Goal: Task Accomplishment & Management: Use online tool/utility

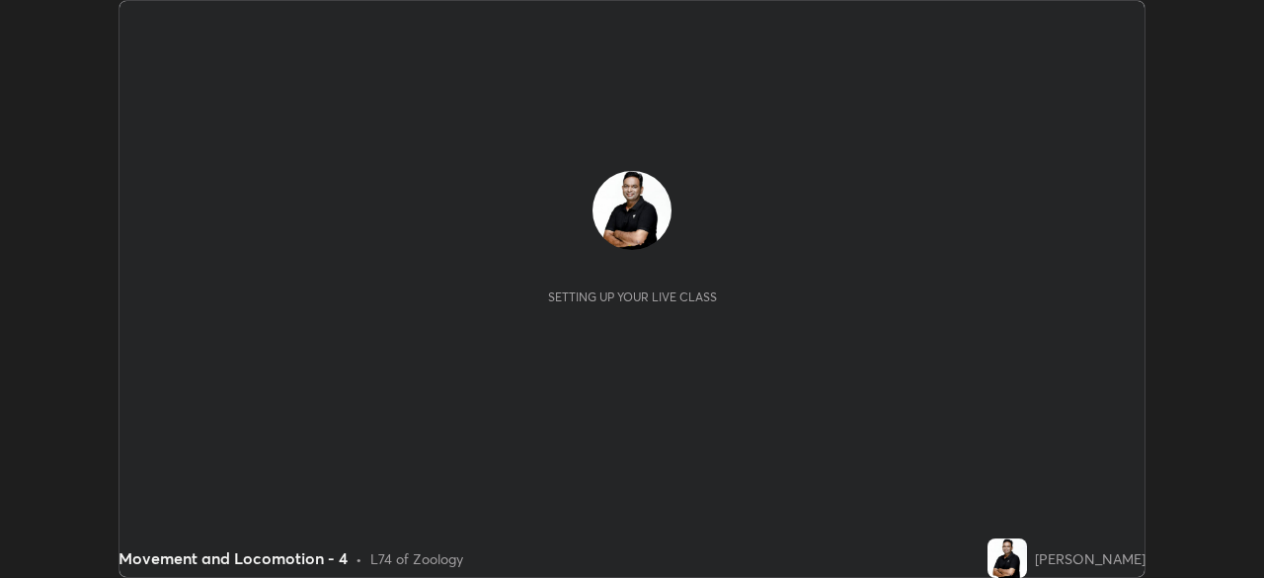
scroll to position [578, 1263]
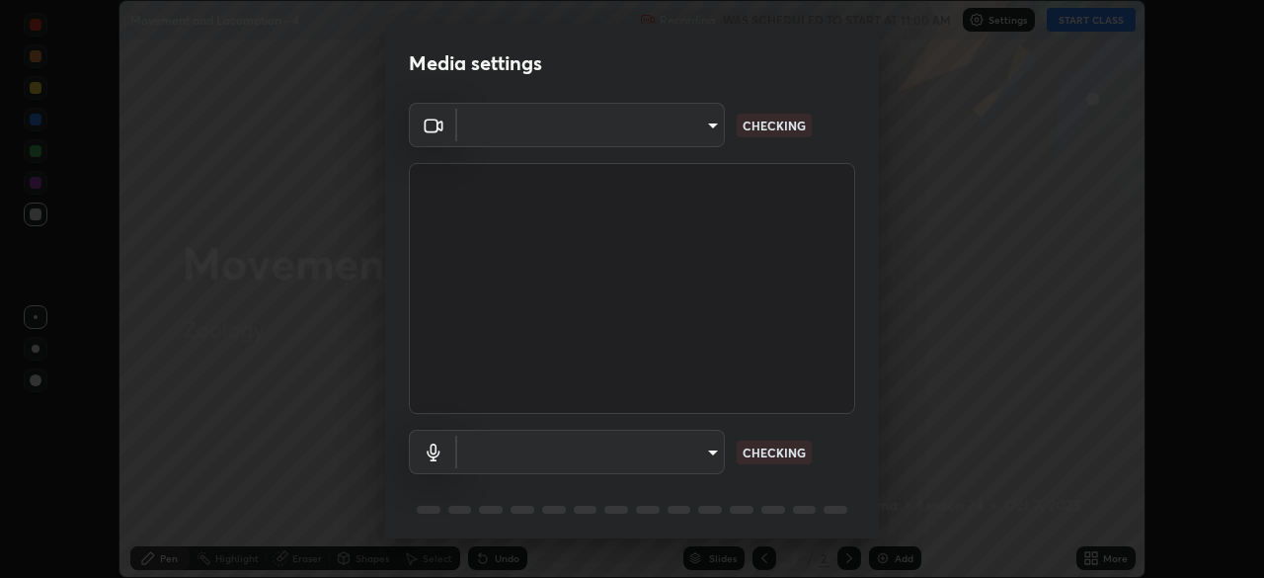
click at [711, 452] on body "Erase all Movement and Locomotion - 4 Recording WAS SCHEDULED TO START AT 11:00…" at bounding box center [632, 289] width 1264 height 578
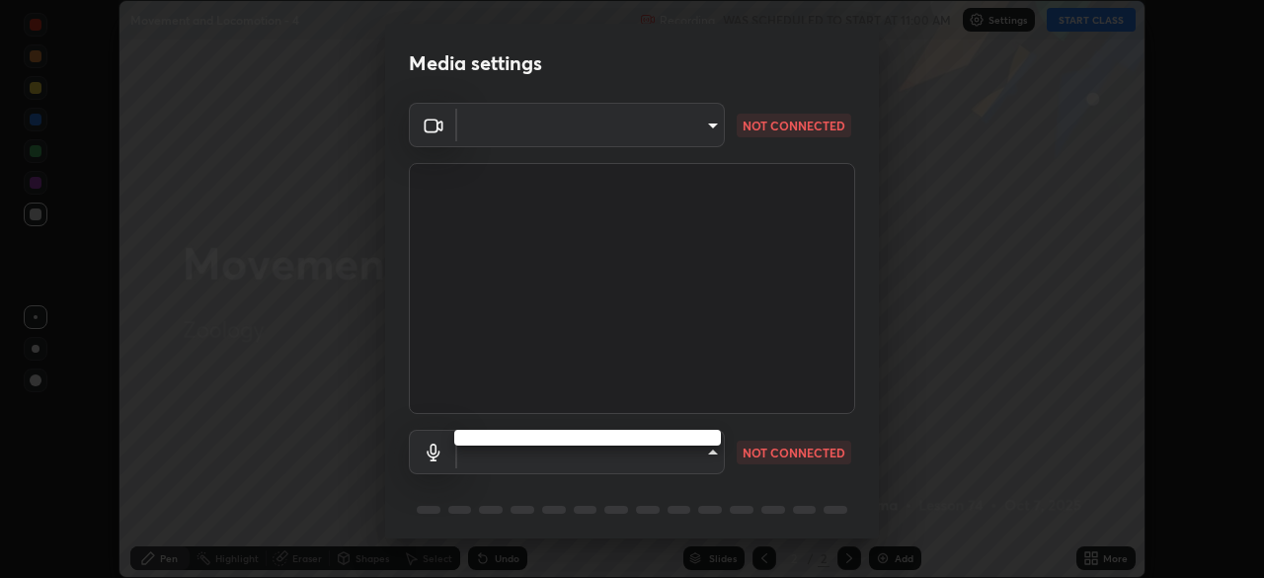
type input "7756d0bd8bc0017cc94789a9a07c49678ac1ef503c39391d0f6dd355ef569251"
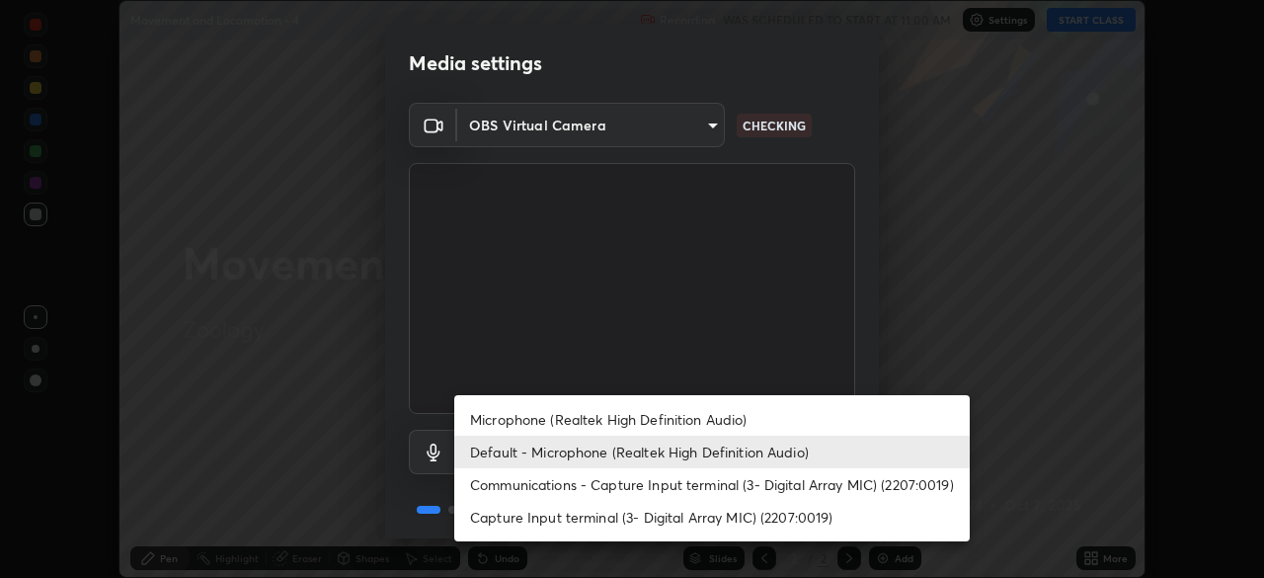
click at [700, 483] on li "Communications - Capture Input terminal (3- Digital Array MIC) (2207:0019)" at bounding box center [712, 484] width 516 height 33
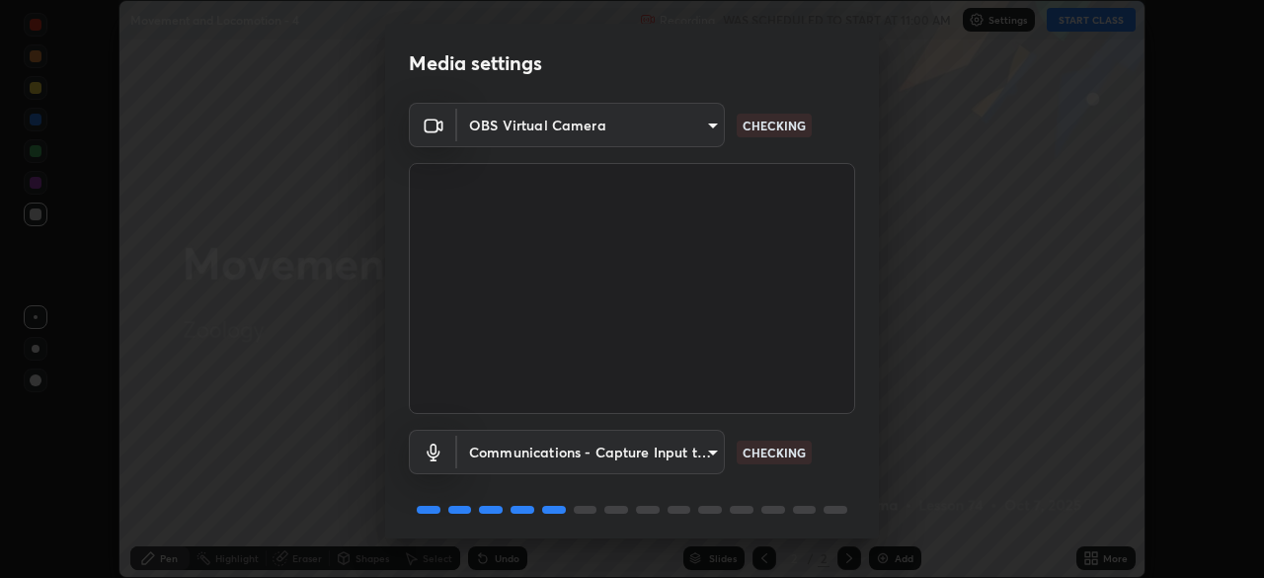
click at [693, 445] on body "Erase all Movement and Locomotion - 4 Recording WAS SCHEDULED TO START AT 11:00…" at bounding box center [632, 289] width 1264 height 578
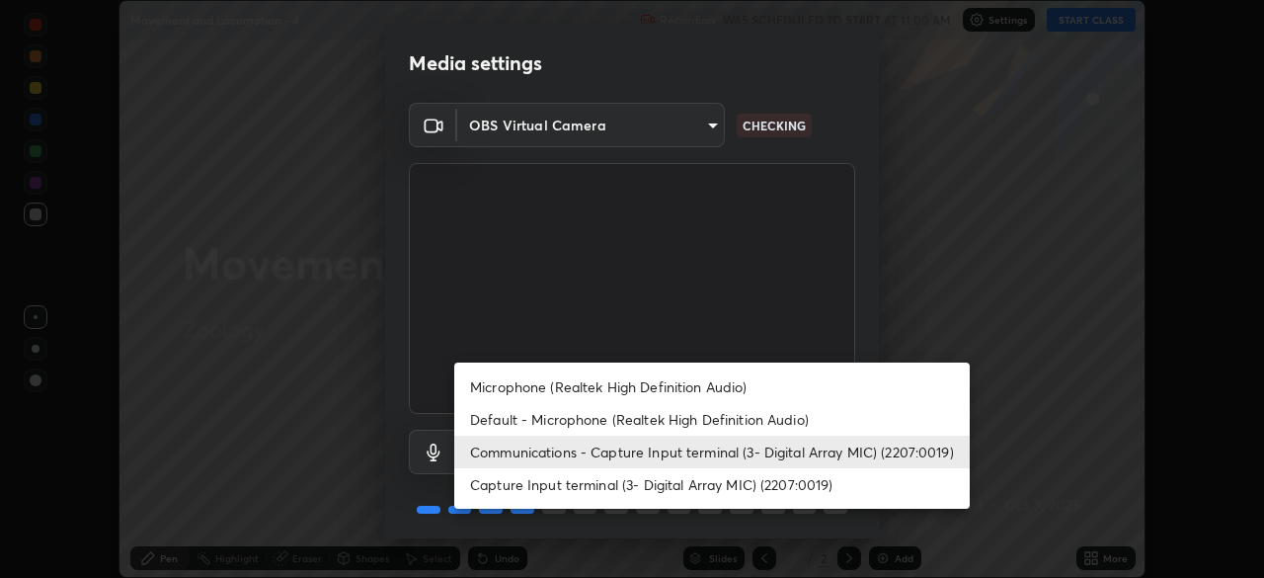
click at [699, 385] on li "Microphone (Realtek High Definition Audio)" at bounding box center [712, 386] width 516 height 33
type input "f178ba88f0715e8f23218a3aa68ac236c3de51dfee679cee8558c5692846692d"
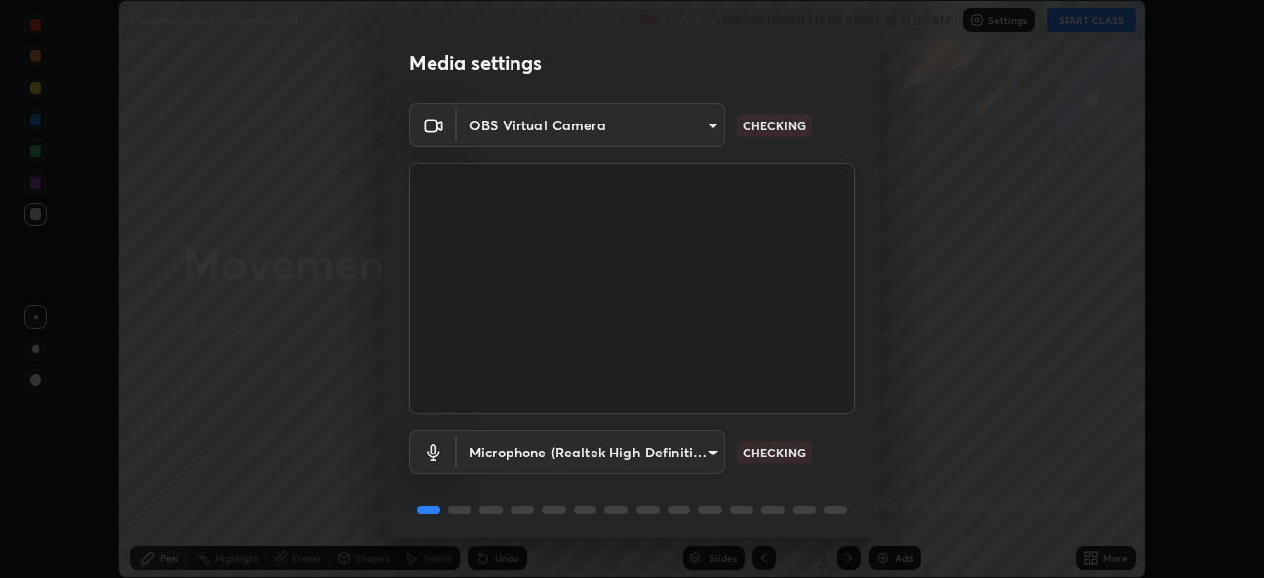
scroll to position [70, 0]
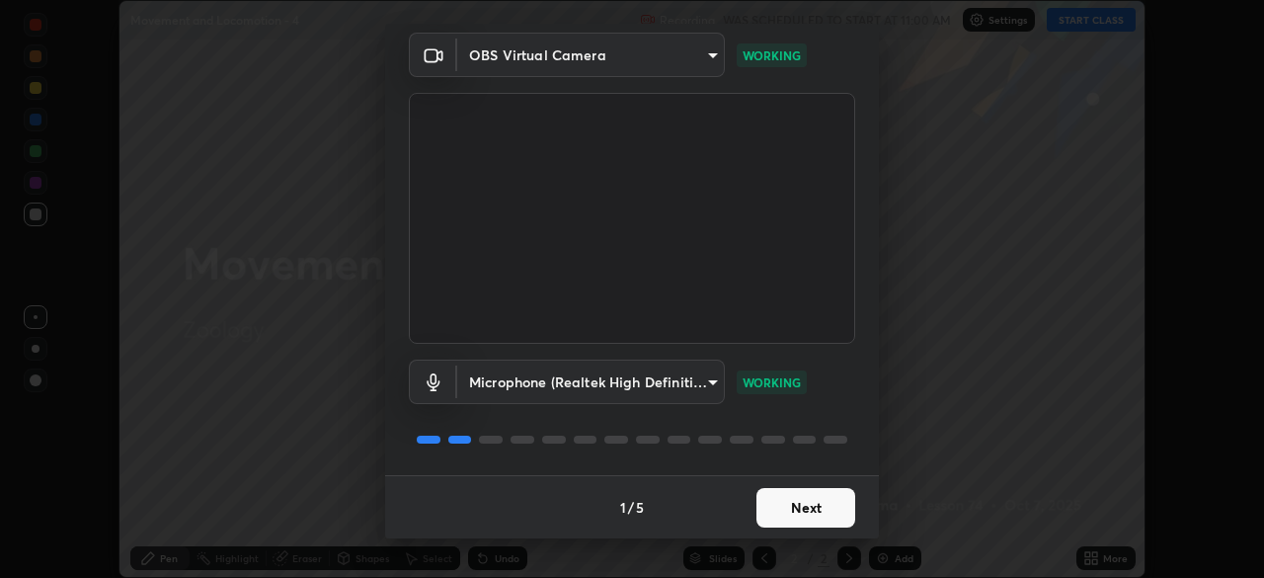
click at [826, 503] on button "Next" at bounding box center [806, 508] width 99 height 40
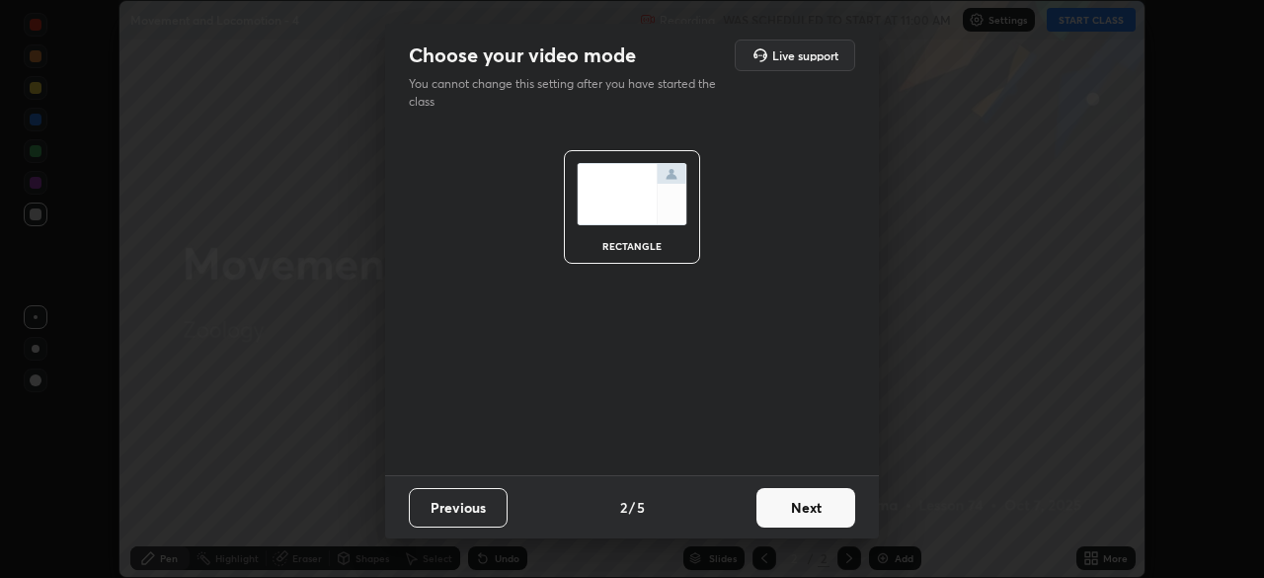
scroll to position [0, 0]
click at [831, 509] on button "Next" at bounding box center [806, 508] width 99 height 40
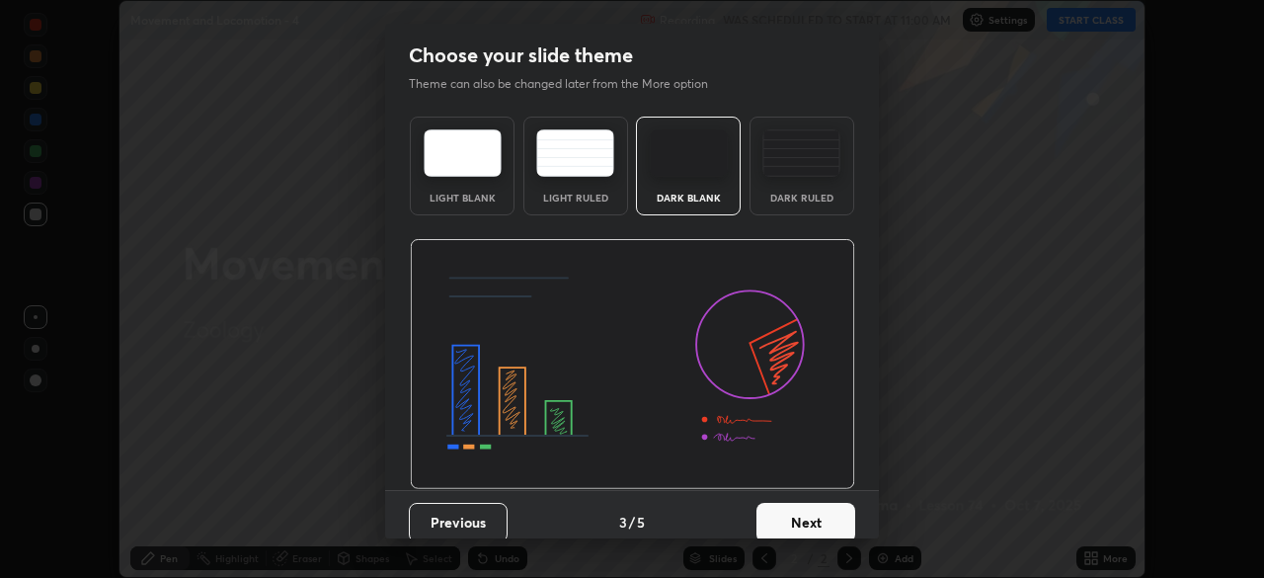
click at [849, 513] on button "Next" at bounding box center [806, 523] width 99 height 40
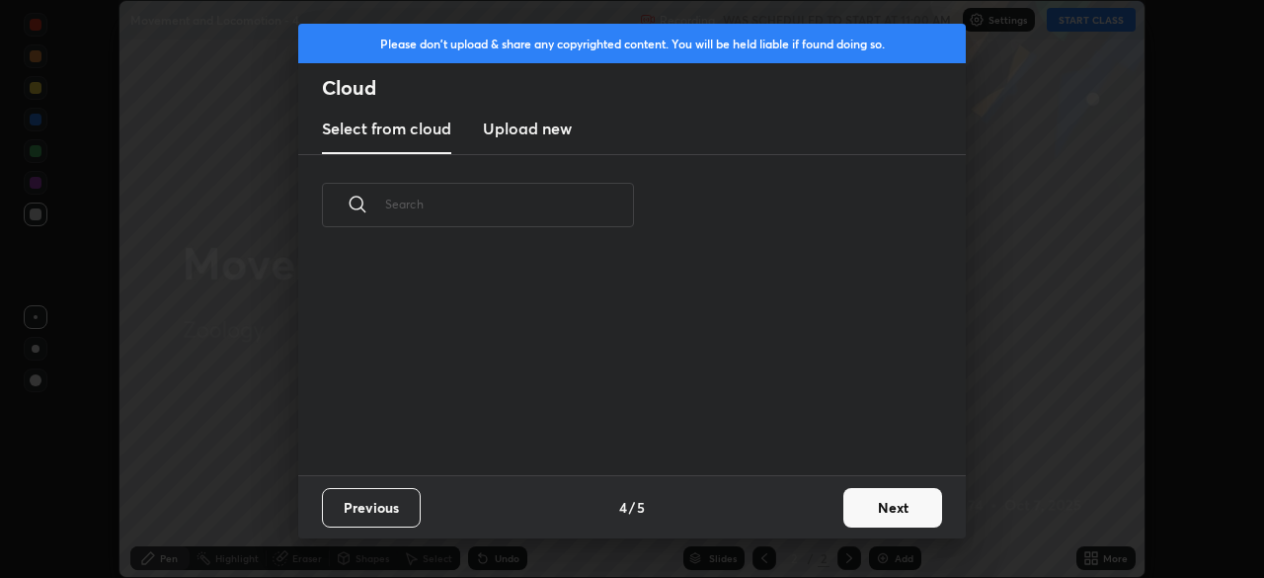
click at [862, 507] on button "Next" at bounding box center [893, 508] width 99 height 40
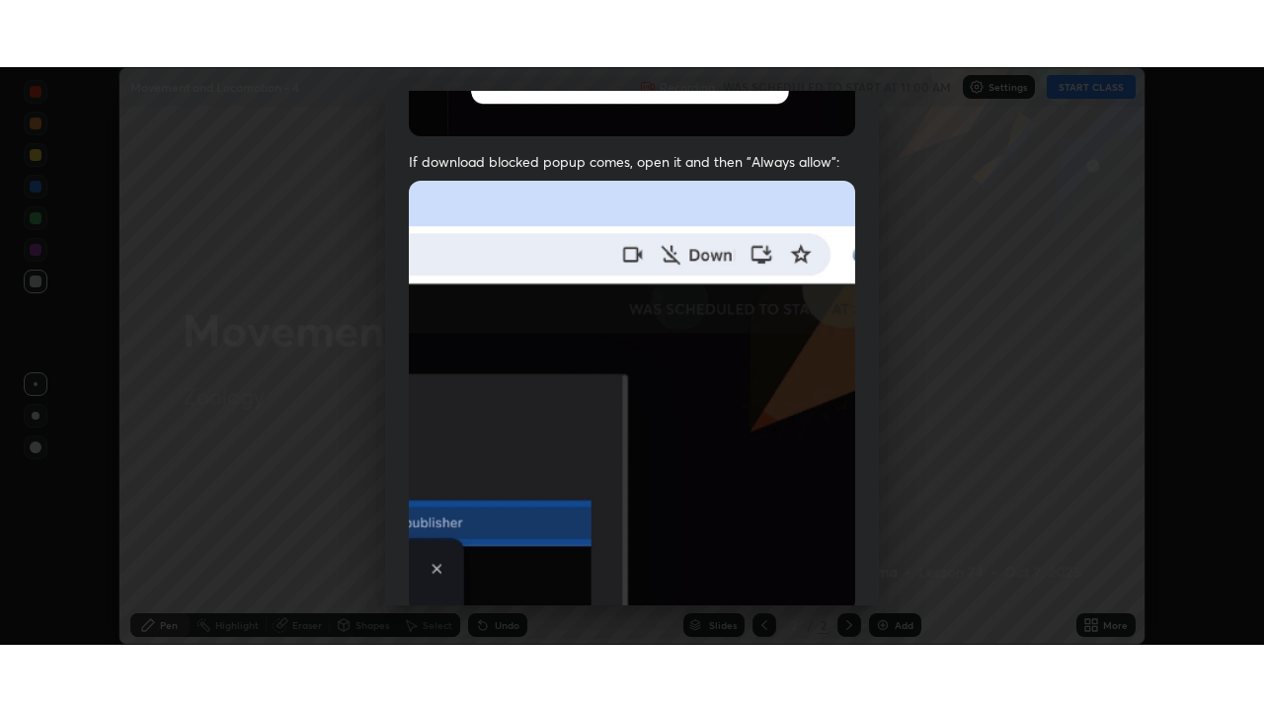
scroll to position [473, 0]
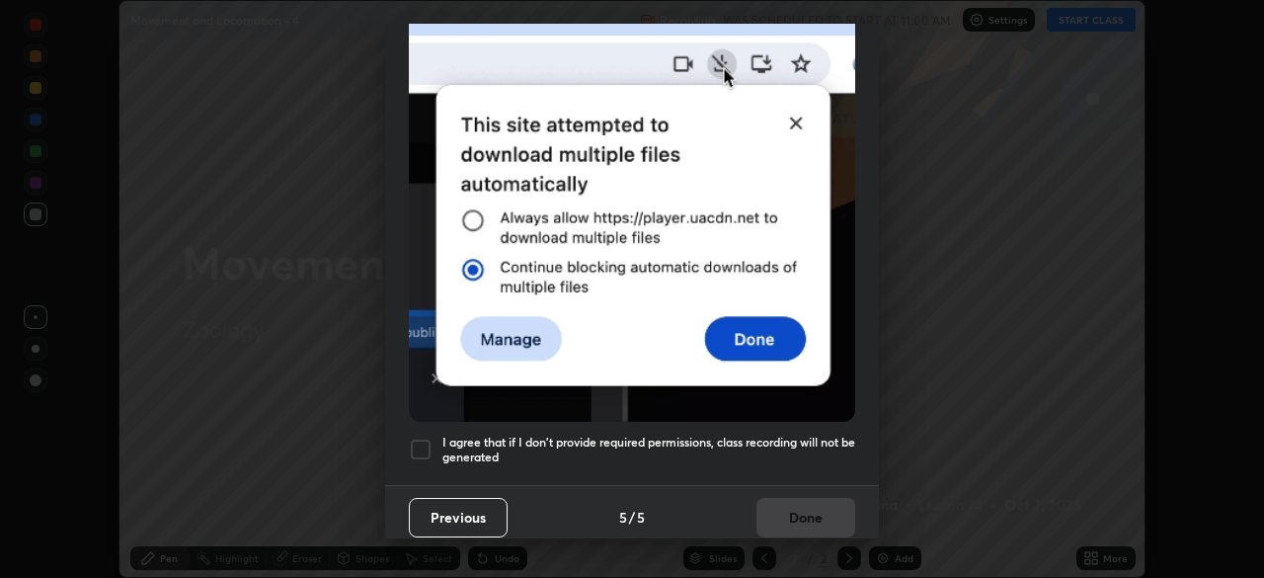
click at [423, 438] on div at bounding box center [421, 450] width 24 height 24
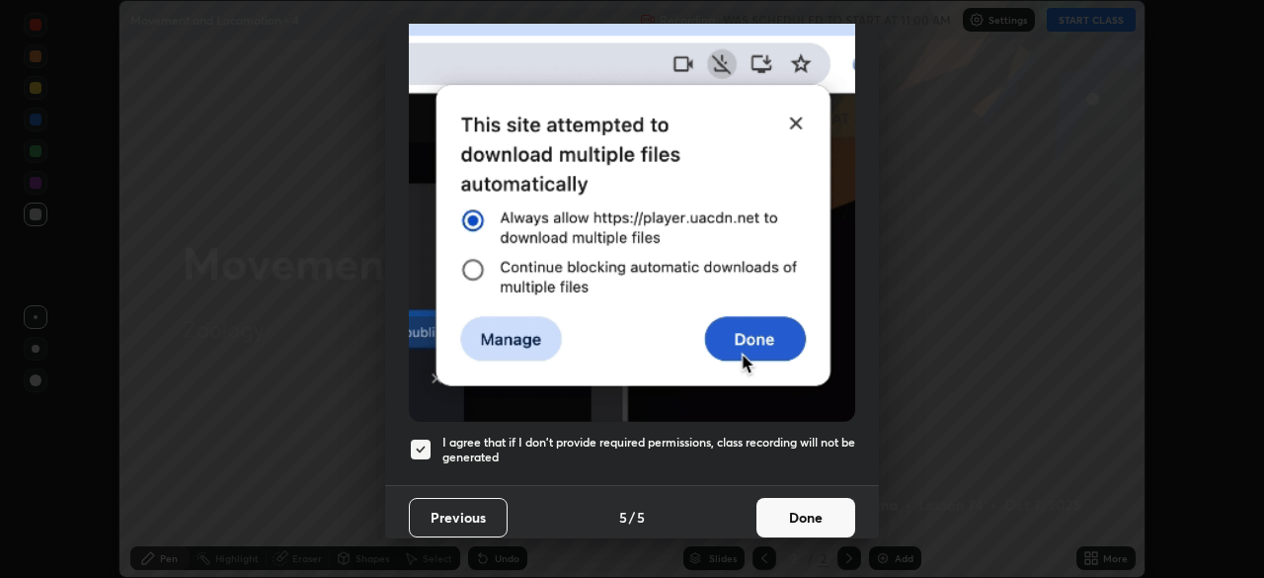
click at [823, 498] on button "Done" at bounding box center [806, 518] width 99 height 40
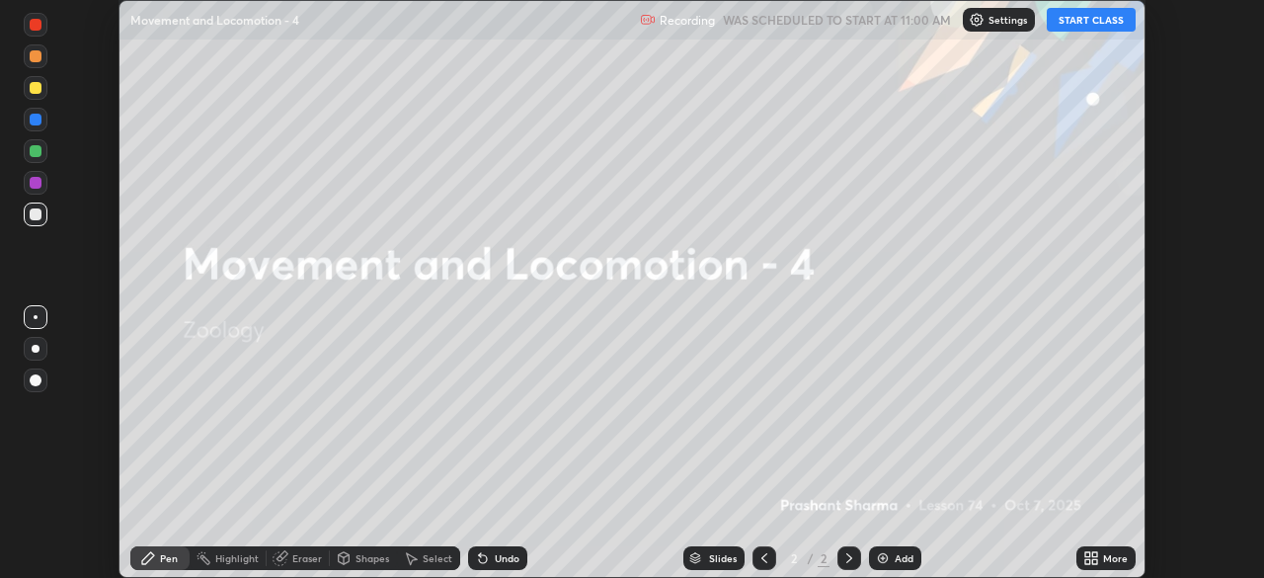
click at [1108, 555] on div "More" at bounding box center [1115, 558] width 25 height 10
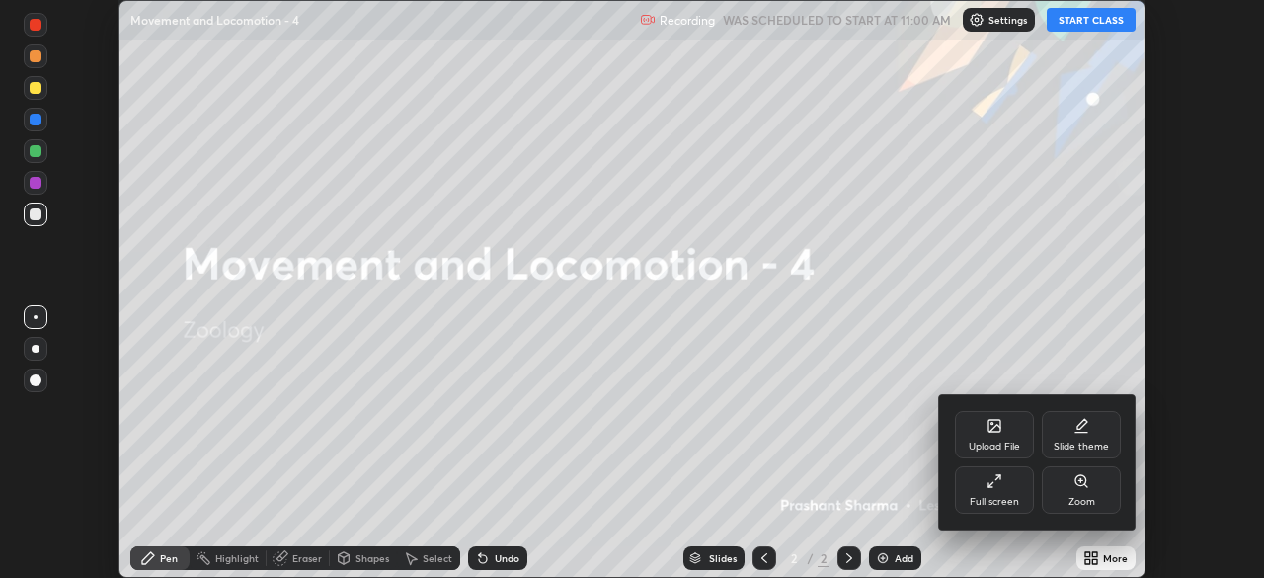
click at [1086, 439] on div "Slide theme" at bounding box center [1081, 434] width 79 height 47
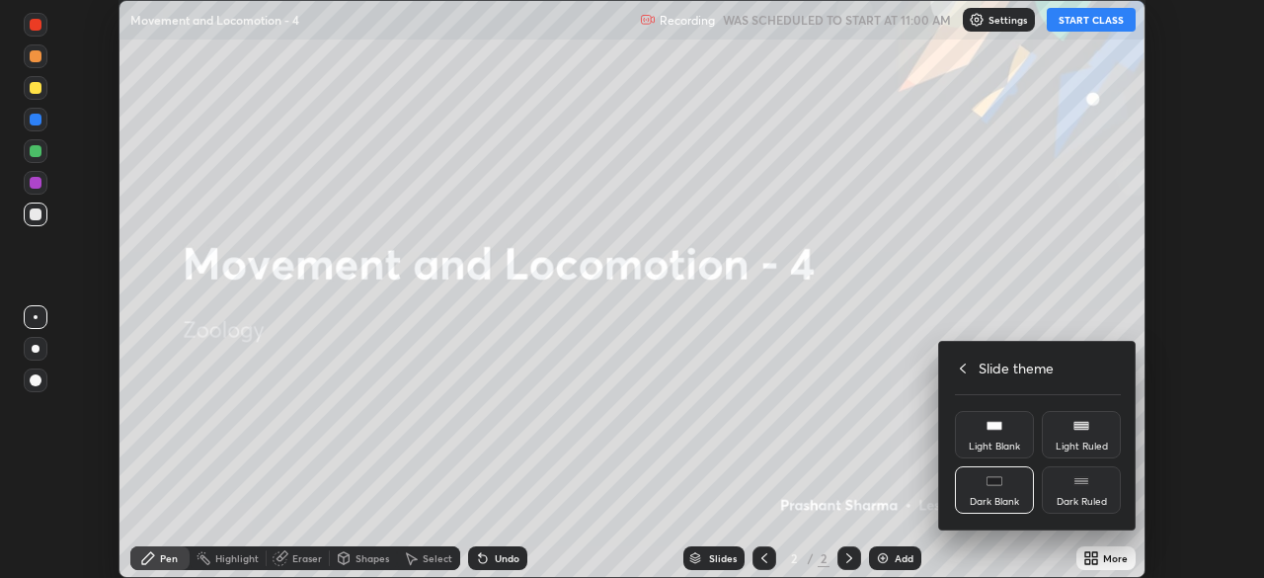
click at [1009, 492] on div "Dark Blank" at bounding box center [994, 489] width 79 height 47
click at [1005, 374] on h4 "Slide theme" at bounding box center [1016, 368] width 75 height 21
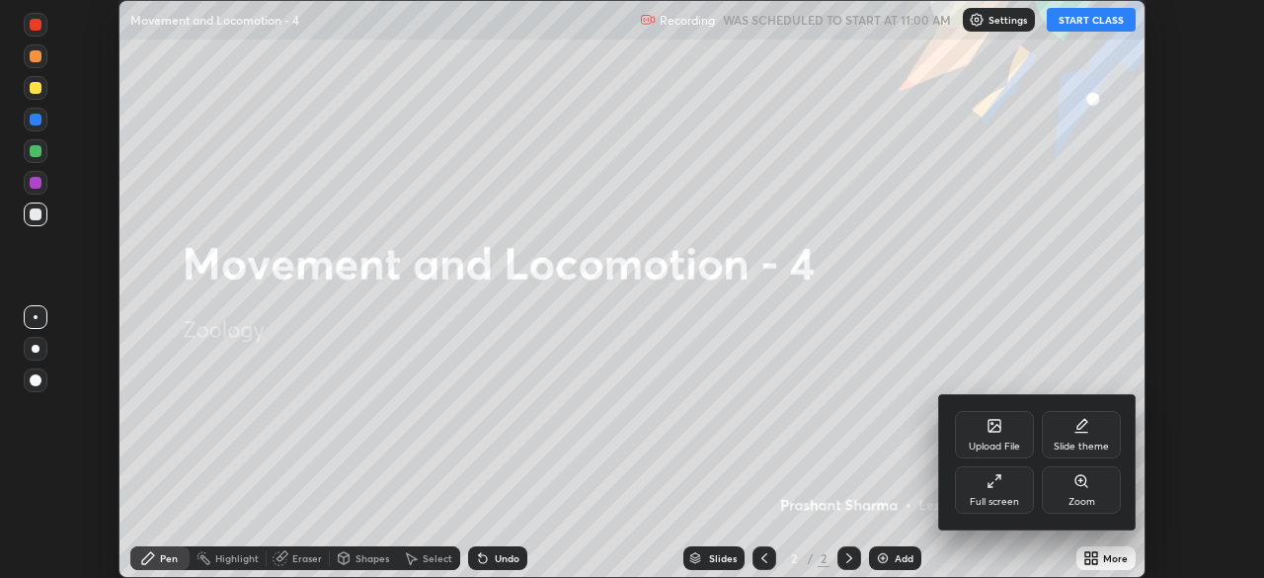
click at [1005, 501] on div "Full screen" at bounding box center [994, 502] width 49 height 10
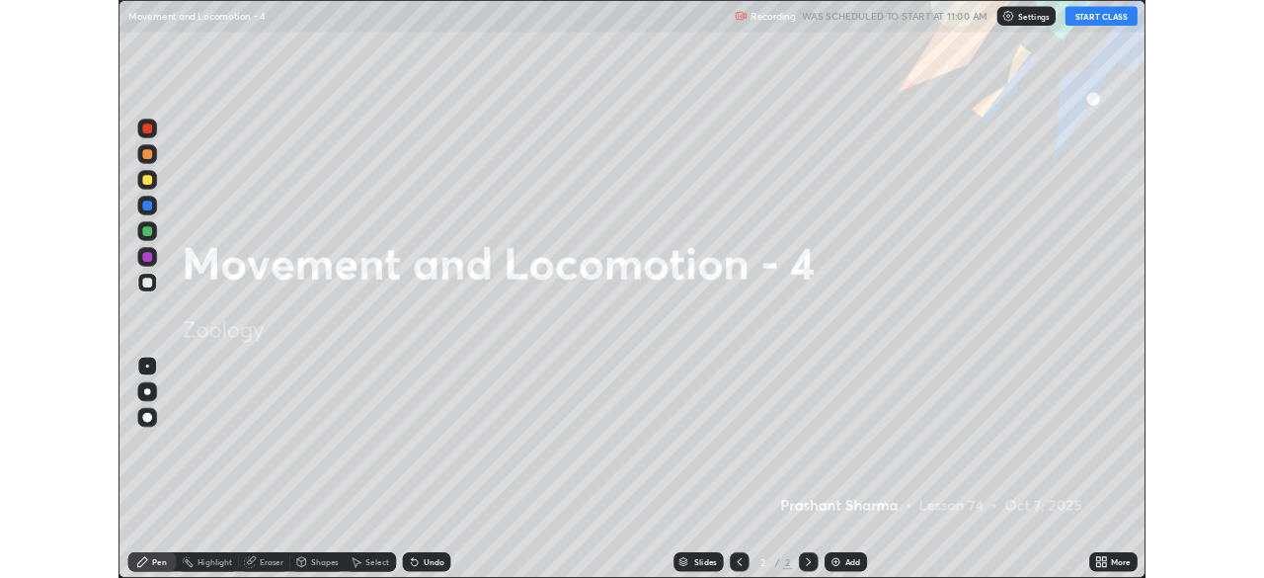
scroll to position [711, 1264]
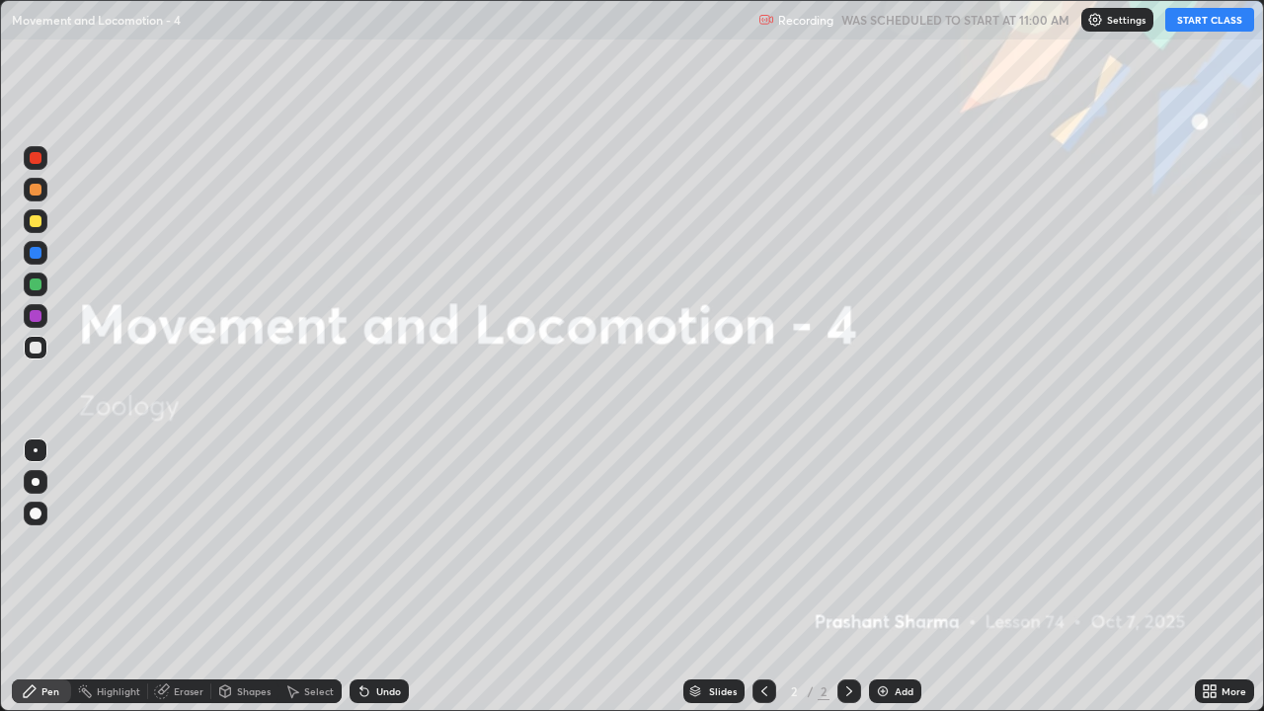
click at [909, 577] on div "Add" at bounding box center [904, 692] width 19 height 10
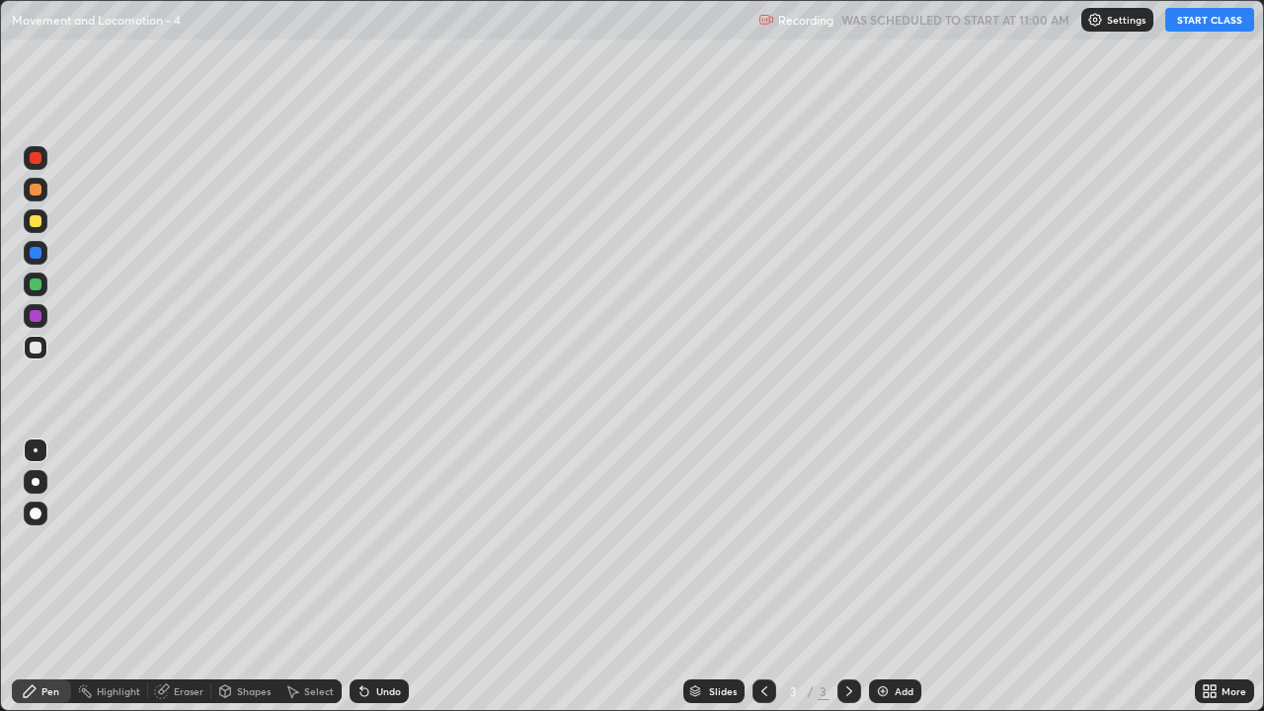
click at [1215, 24] on button "START CLASS" at bounding box center [1210, 20] width 89 height 24
click at [40, 347] on div at bounding box center [36, 348] width 12 height 12
click at [37, 351] on div at bounding box center [36, 348] width 12 height 12
click at [37, 218] on div at bounding box center [36, 221] width 12 height 12
click at [369, 577] on div "Undo" at bounding box center [379, 692] width 59 height 24
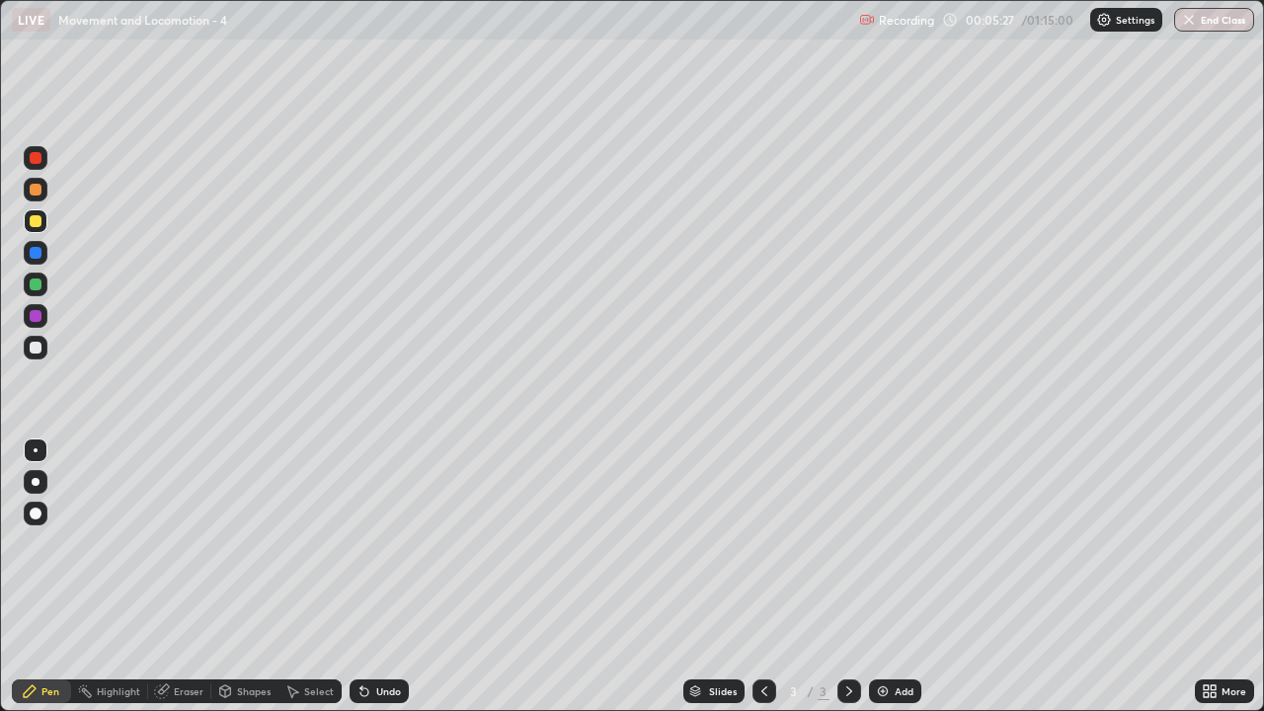
click at [183, 577] on div "Eraser" at bounding box center [189, 692] width 30 height 10
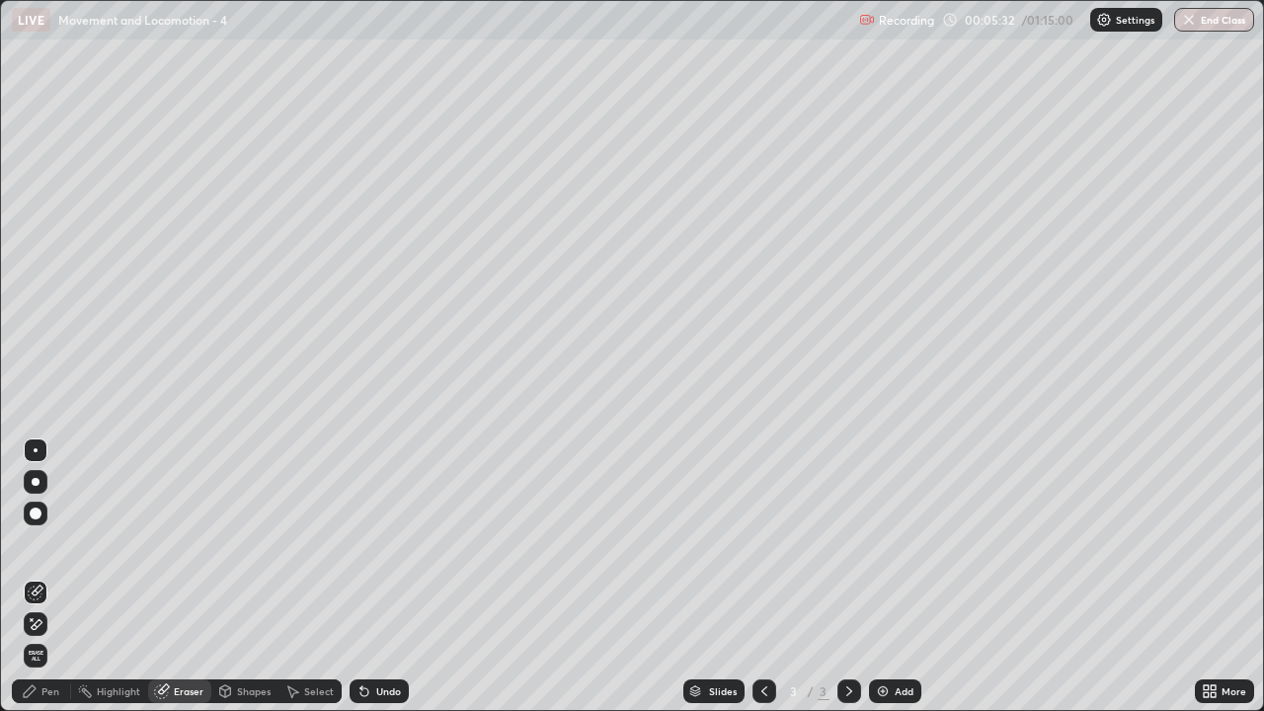
click at [48, 577] on div "Pen" at bounding box center [41, 692] width 59 height 24
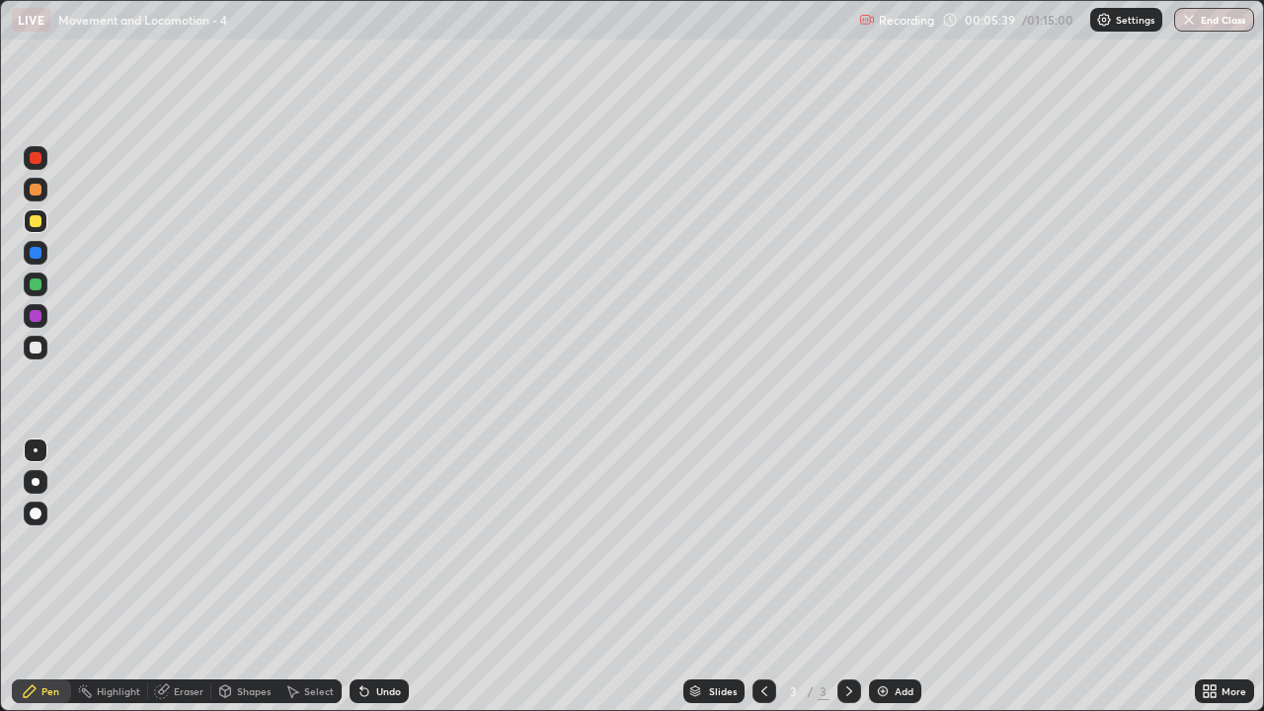
click at [40, 287] on div at bounding box center [36, 285] width 12 height 12
click at [185, 577] on div "Eraser" at bounding box center [189, 692] width 30 height 10
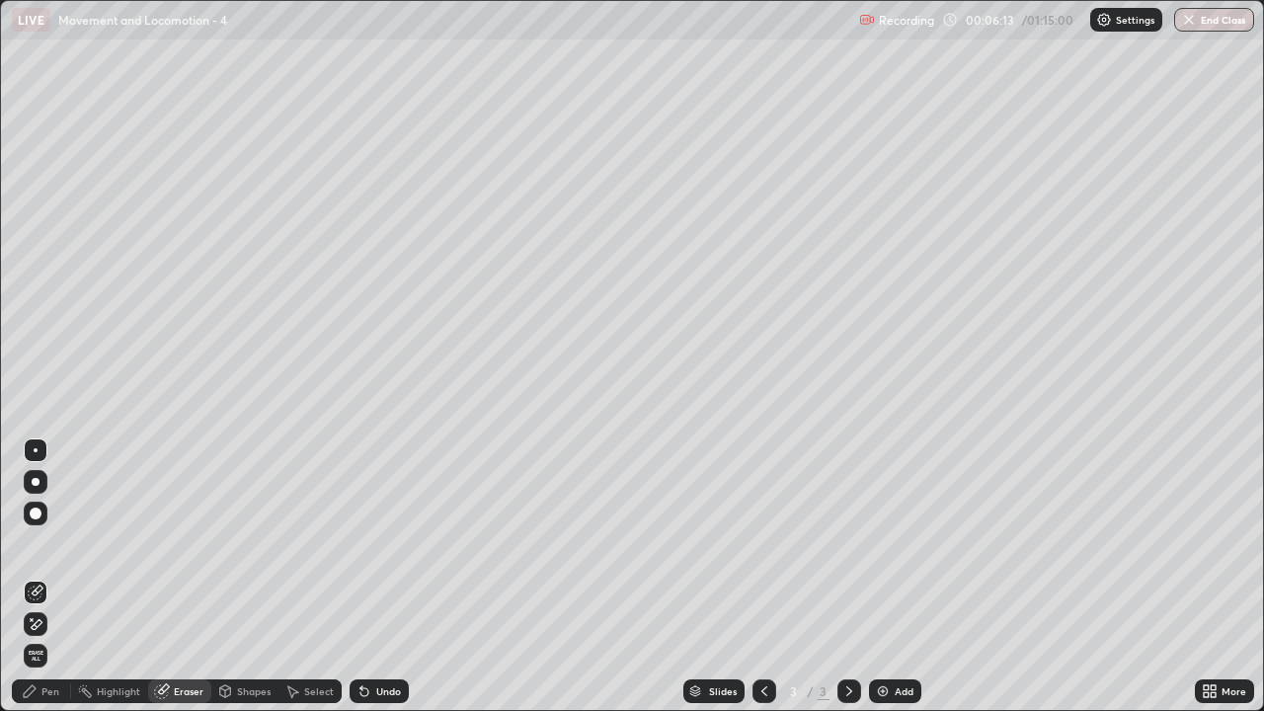
click at [47, 577] on div "Pen" at bounding box center [50, 692] width 18 height 10
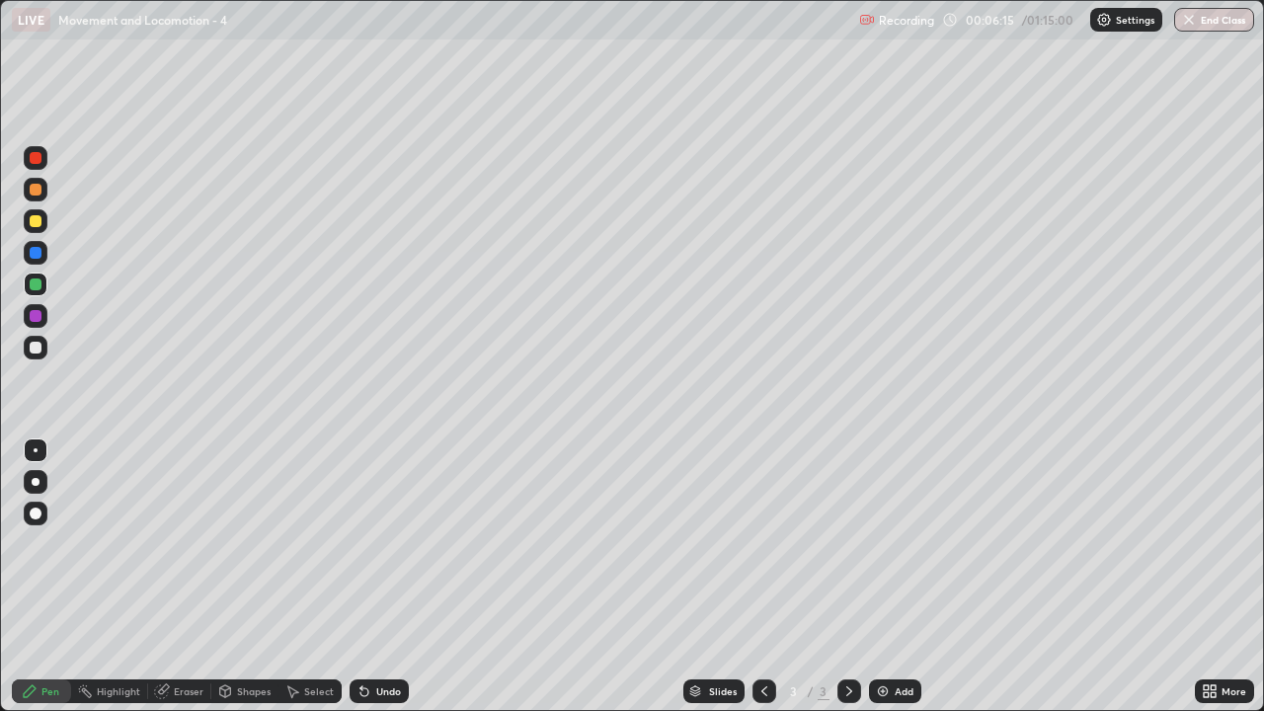
click at [38, 221] on div at bounding box center [36, 221] width 12 height 12
click at [37, 282] on div at bounding box center [36, 285] width 12 height 12
click at [40, 314] on div at bounding box center [36, 316] width 12 height 12
click at [34, 507] on div at bounding box center [36, 514] width 24 height 24
click at [34, 352] on div at bounding box center [36, 348] width 12 height 12
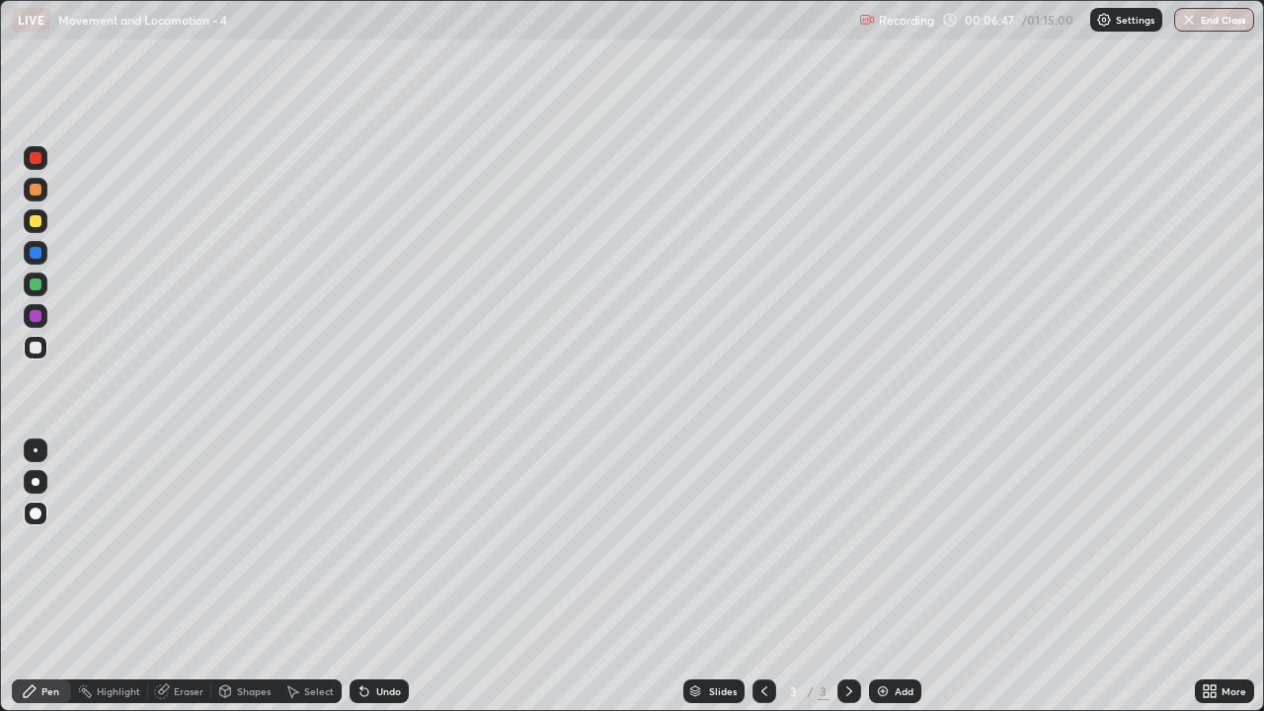
click at [36, 450] on div at bounding box center [36, 450] width 4 height 4
click at [33, 220] on div at bounding box center [36, 221] width 12 height 12
click at [187, 577] on div "Eraser" at bounding box center [179, 692] width 63 height 24
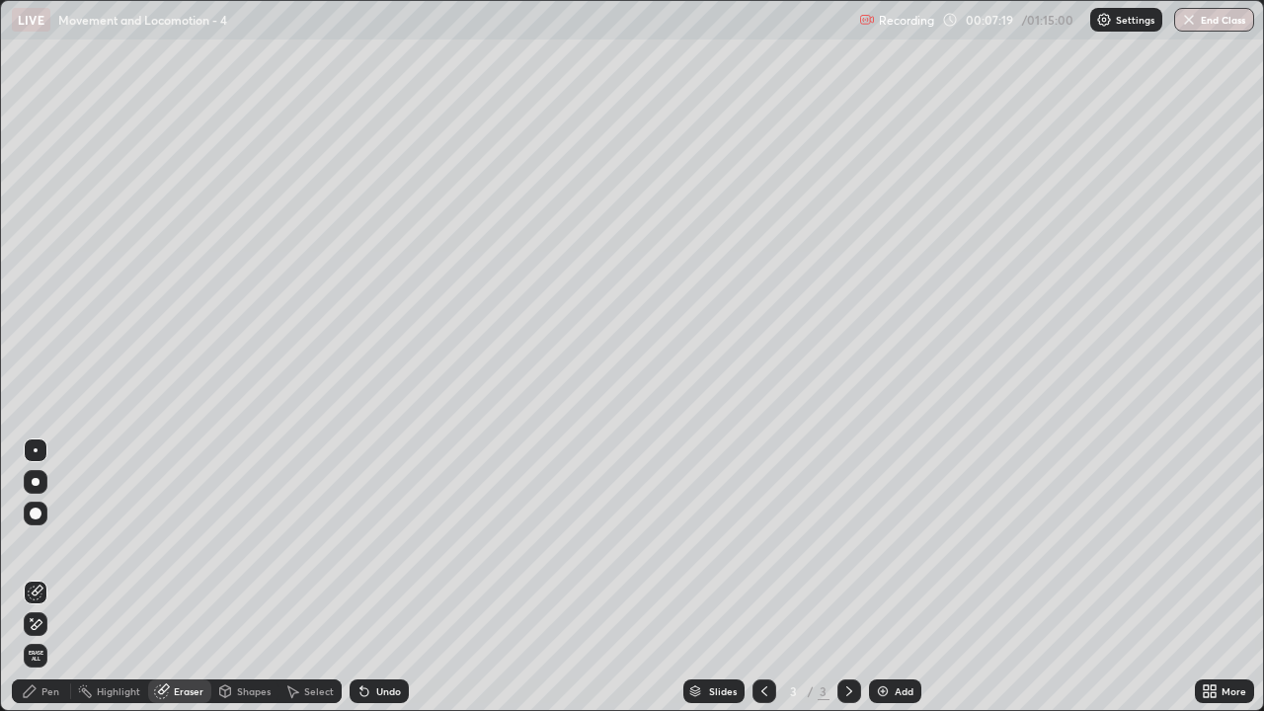
click at [54, 577] on div "Pen" at bounding box center [50, 692] width 18 height 10
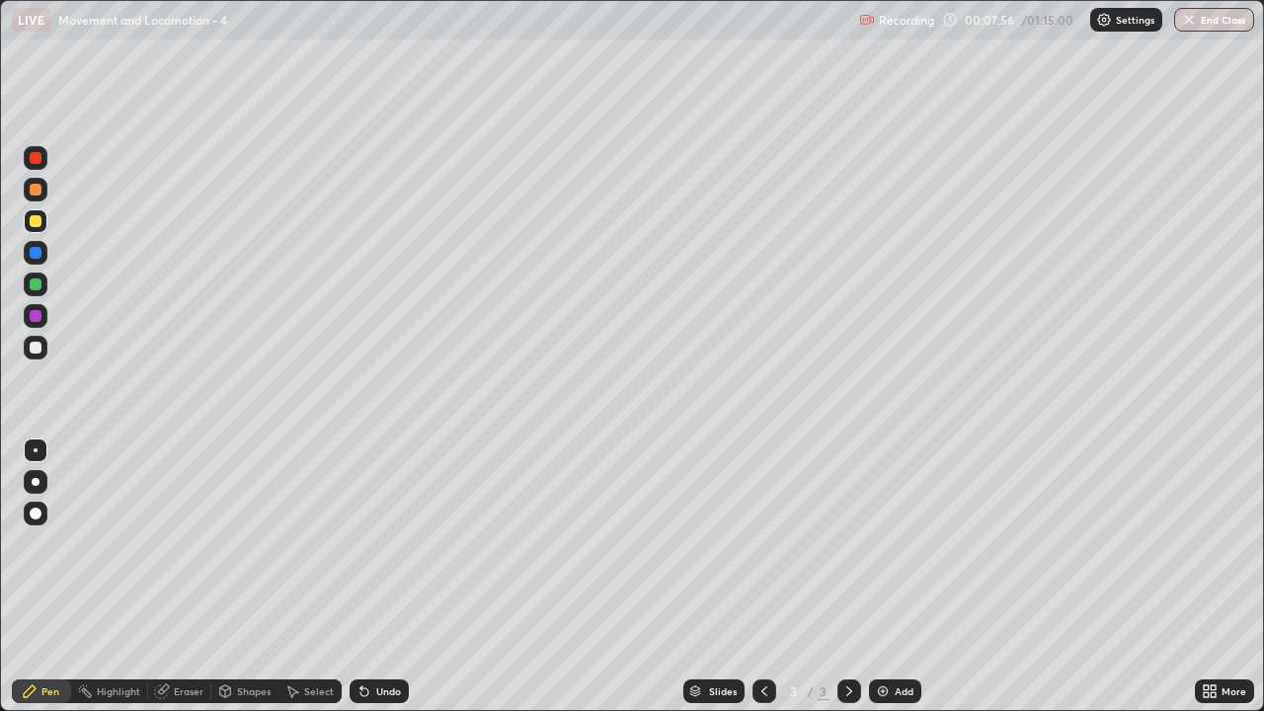
click at [375, 577] on div "Undo" at bounding box center [379, 692] width 59 height 24
click at [380, 577] on div "Undo" at bounding box center [388, 692] width 25 height 10
click at [383, 577] on div "Undo" at bounding box center [388, 692] width 25 height 10
click at [381, 577] on div "Undo" at bounding box center [388, 692] width 25 height 10
click at [26, 347] on div at bounding box center [36, 348] width 24 height 24
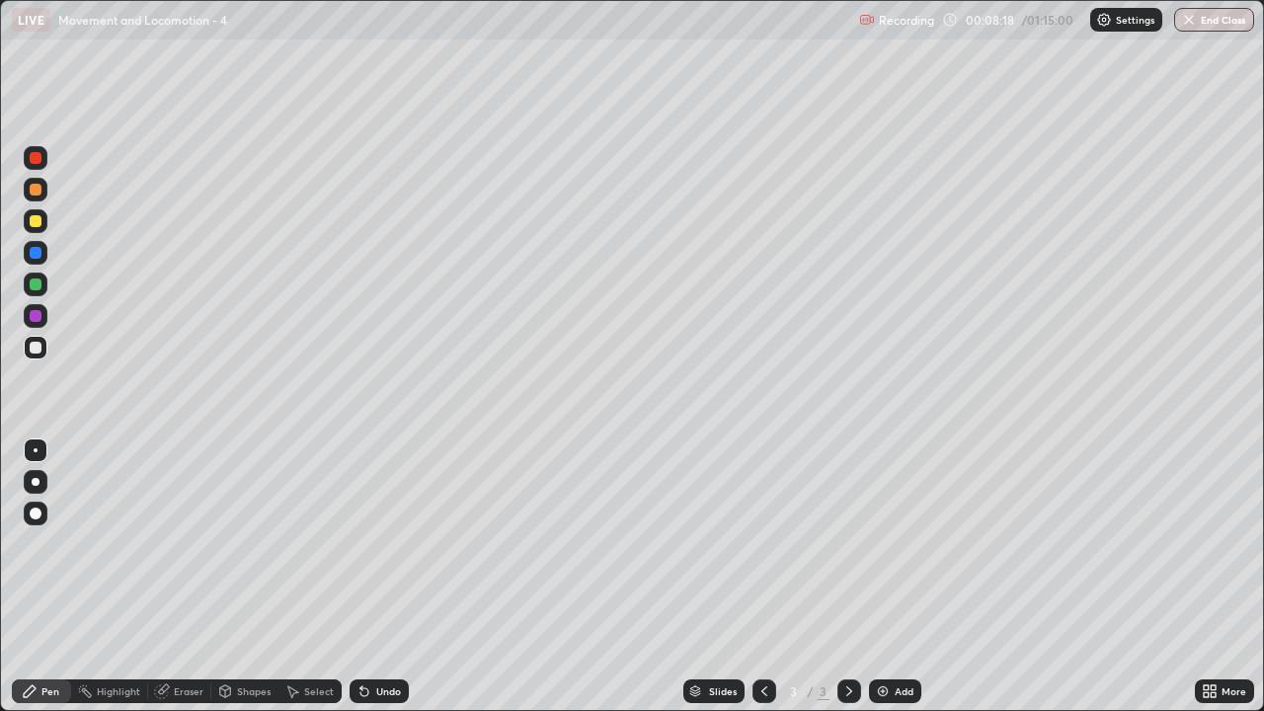
click at [36, 450] on div at bounding box center [36, 450] width 4 height 4
click at [315, 577] on div "Select" at bounding box center [319, 692] width 30 height 10
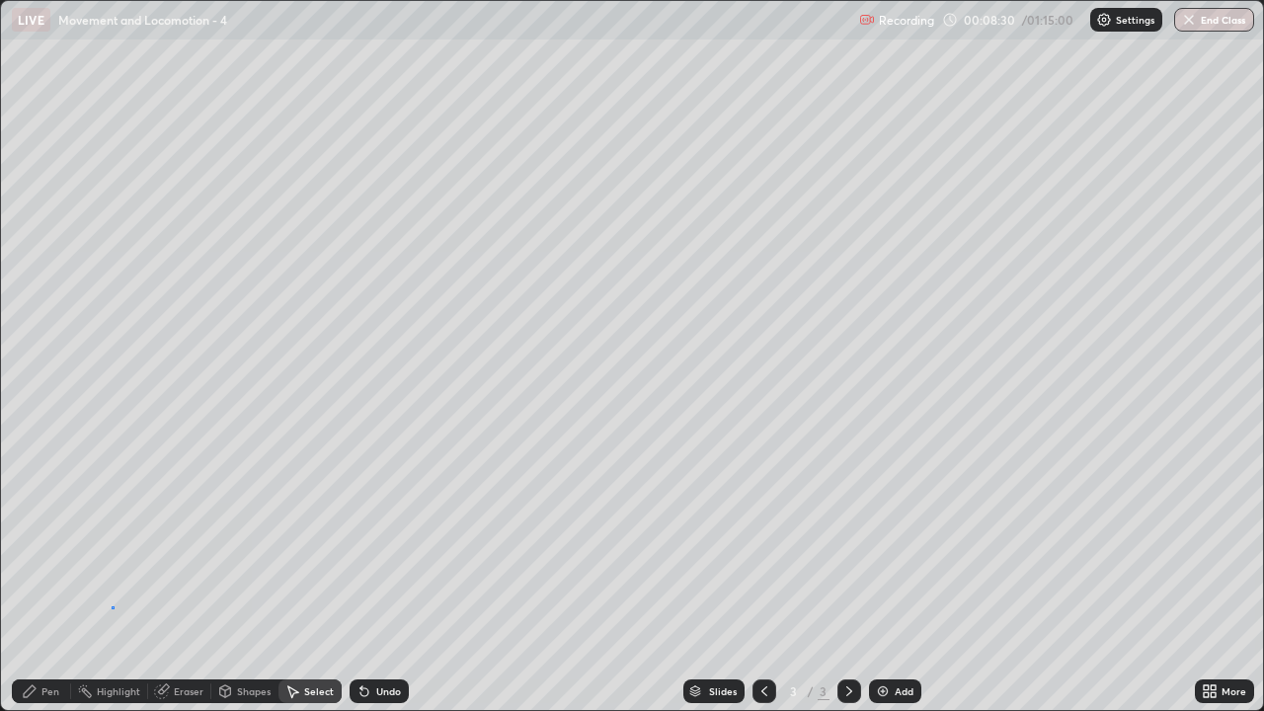
click at [113, 577] on div "0 ° Undo Copy Duplicate Duplicate to new slide Delete" at bounding box center [632, 355] width 1262 height 709
click at [38, 577] on div "Pen" at bounding box center [41, 692] width 59 height 24
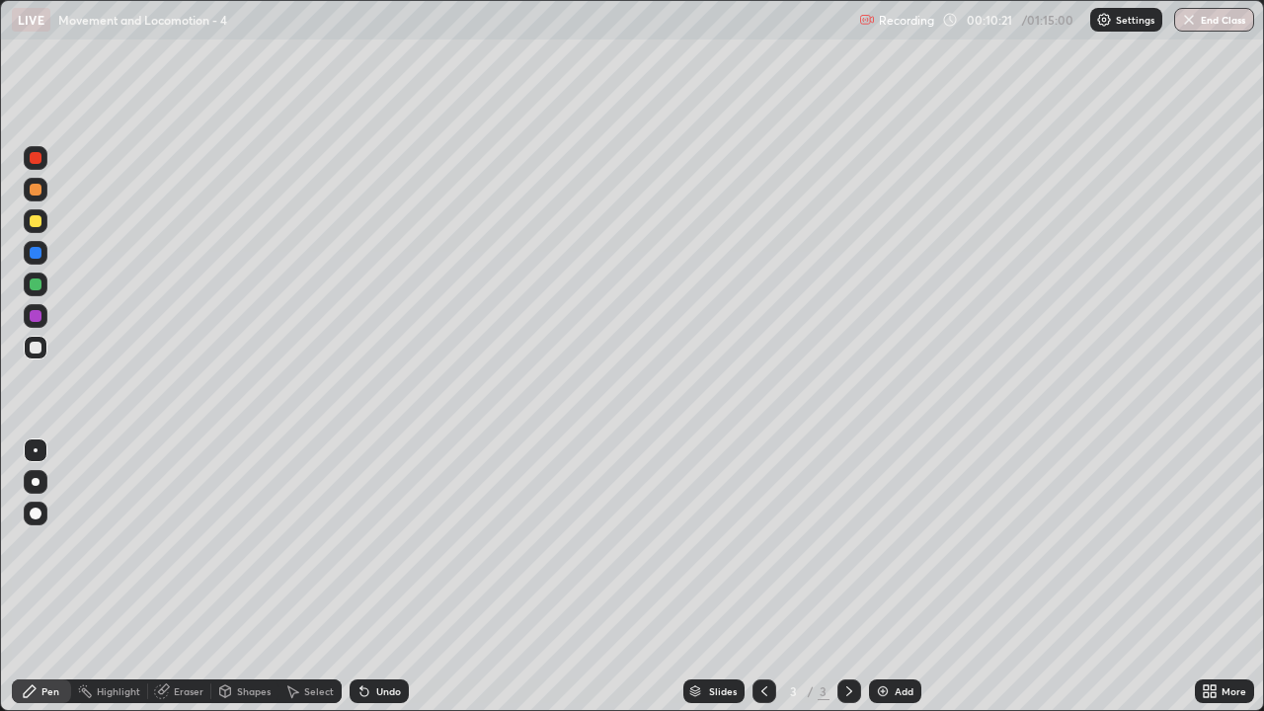
click at [34, 284] on div at bounding box center [36, 285] width 12 height 12
click at [34, 345] on div at bounding box center [36, 348] width 12 height 12
click at [387, 577] on div "Undo" at bounding box center [388, 692] width 25 height 10
click at [906, 577] on div "Add" at bounding box center [895, 692] width 52 height 24
click at [36, 349] on div at bounding box center [36, 348] width 12 height 12
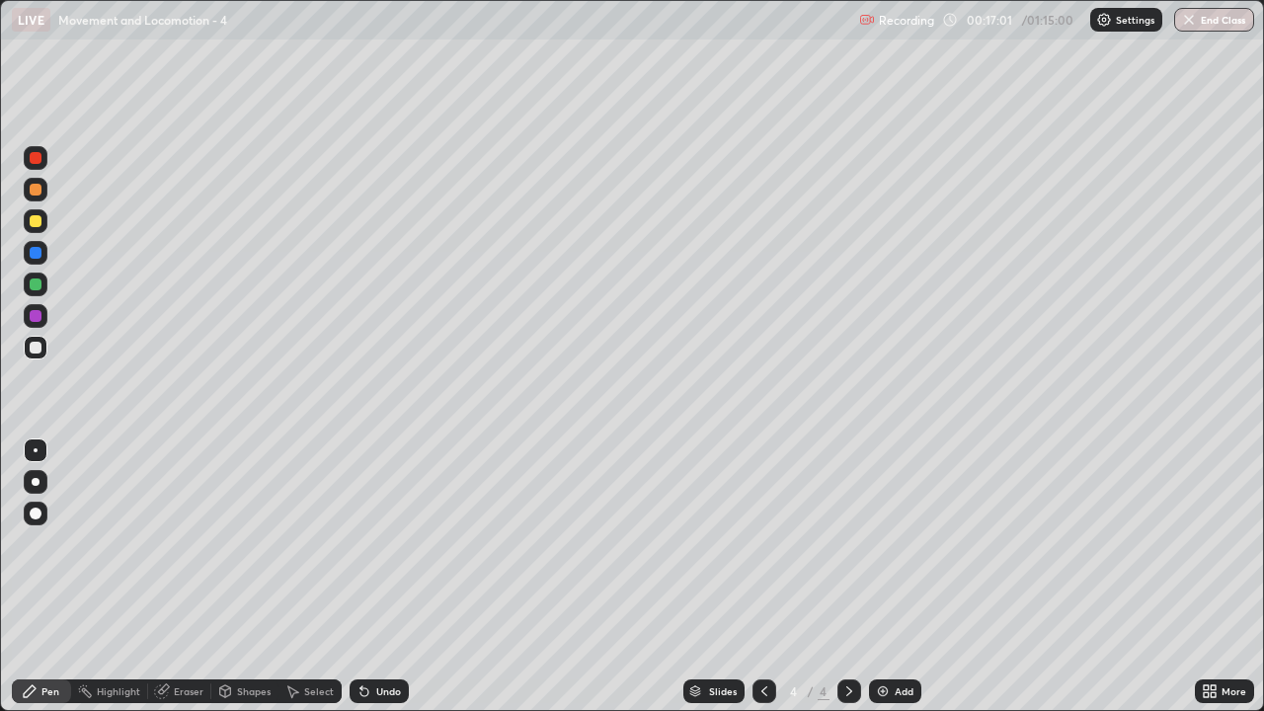
click at [32, 221] on div at bounding box center [36, 221] width 12 height 12
click at [35, 348] on div at bounding box center [36, 348] width 12 height 12
click at [37, 224] on div at bounding box center [36, 221] width 12 height 12
click at [384, 577] on div "Undo" at bounding box center [388, 692] width 25 height 10
click at [383, 577] on div "Undo" at bounding box center [388, 692] width 25 height 10
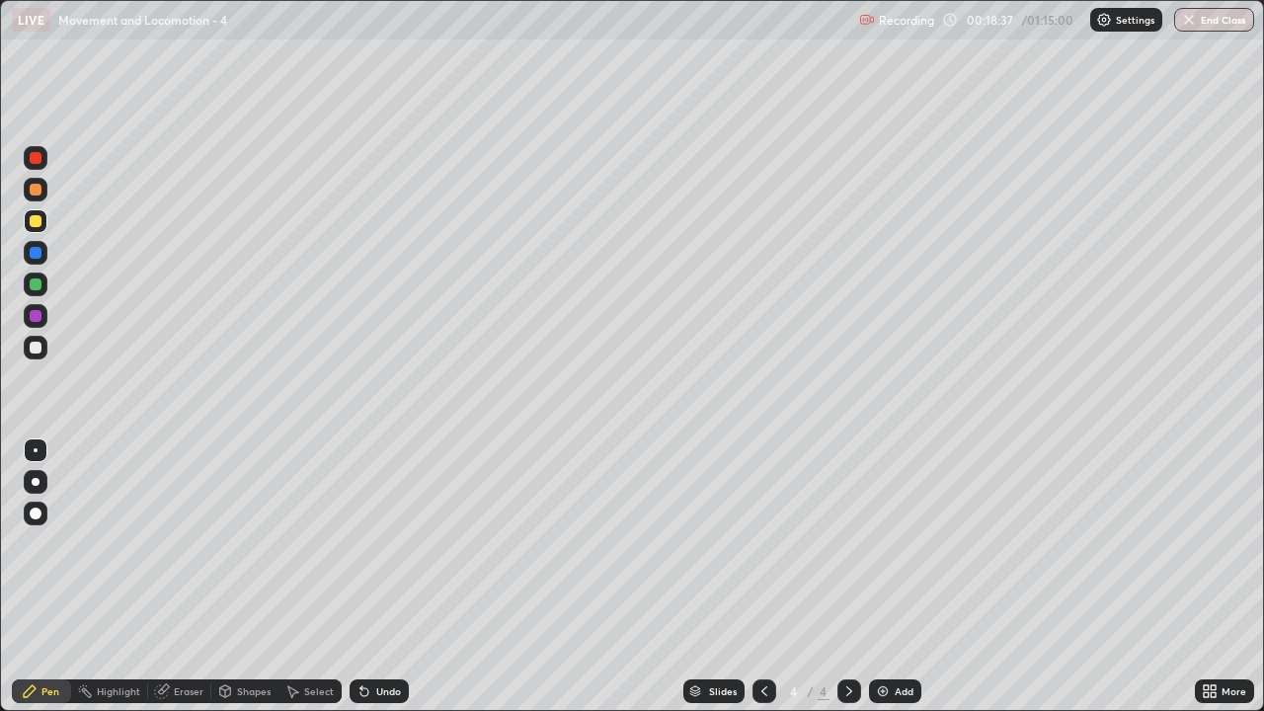
click at [384, 577] on div "Undo" at bounding box center [379, 692] width 59 height 24
click at [380, 577] on div "Undo" at bounding box center [388, 692] width 25 height 10
click at [375, 577] on div "Undo" at bounding box center [379, 692] width 59 height 24
click at [33, 353] on div at bounding box center [36, 348] width 12 height 12
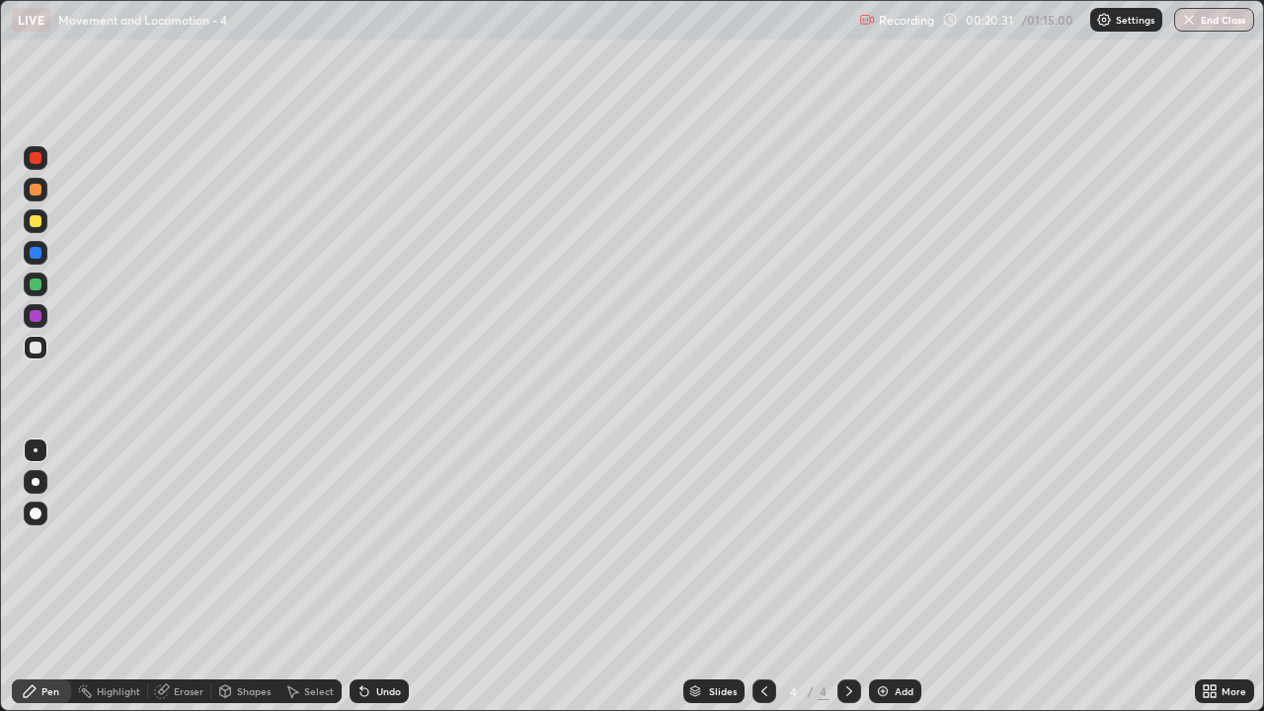
click at [38, 285] on div at bounding box center [36, 285] width 12 height 12
click at [1213, 577] on icon at bounding box center [1213, 688] width 5 height 5
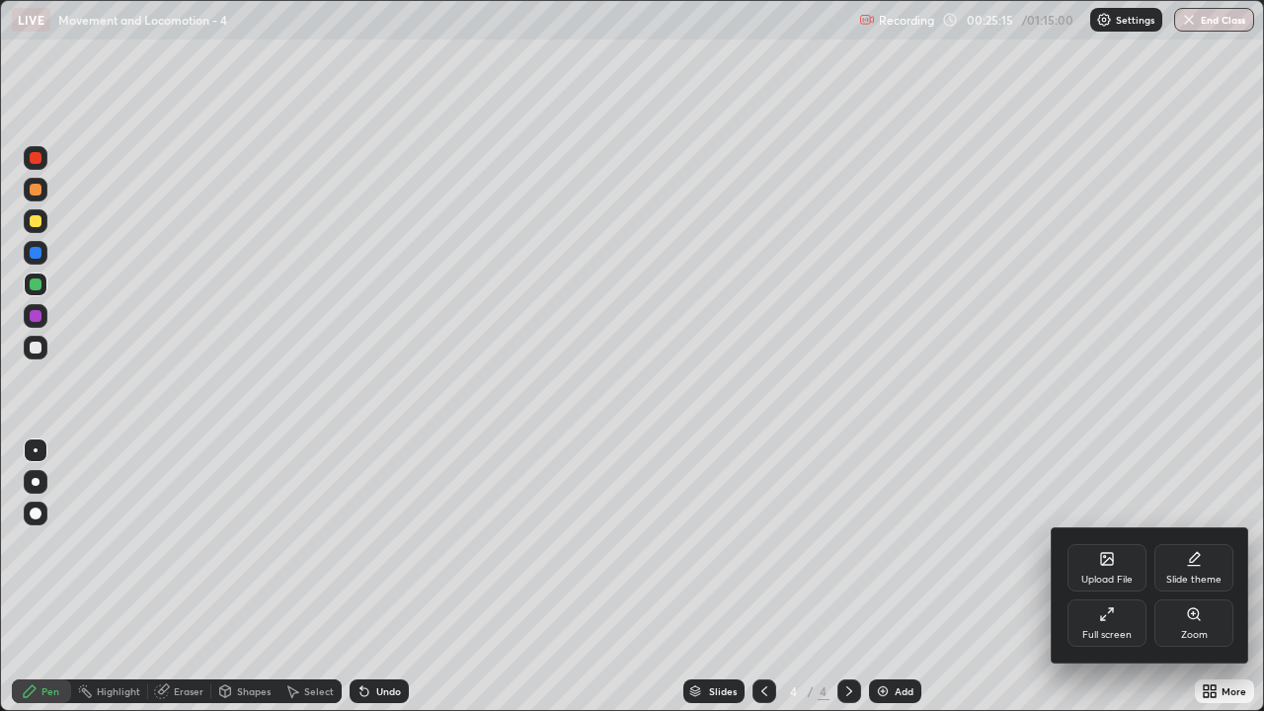
click at [1110, 577] on icon at bounding box center [1110, 610] width 5 height 5
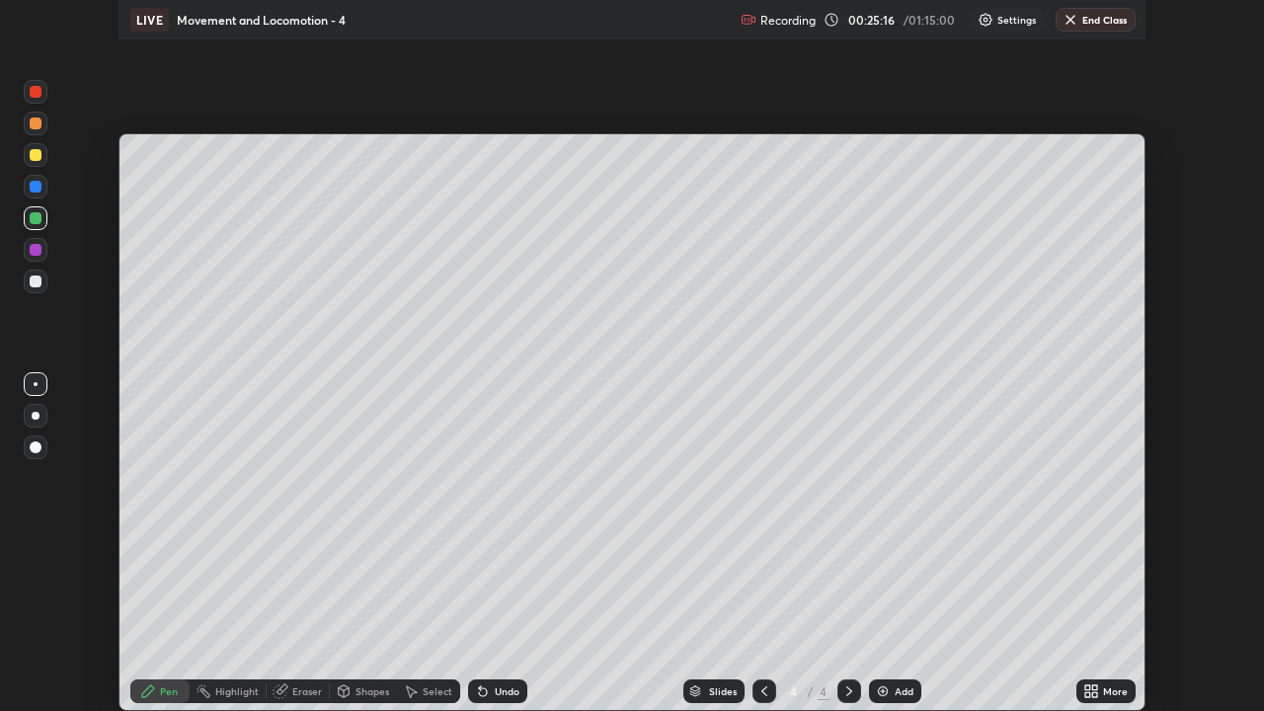
scroll to position [98202, 97516]
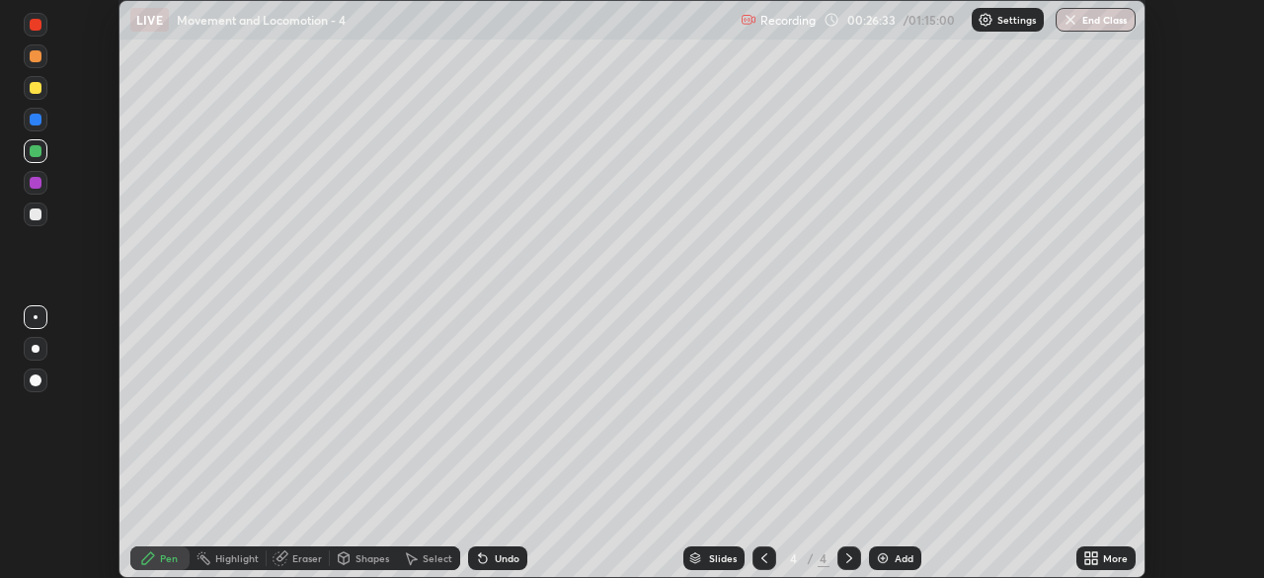
click at [1094, 554] on icon at bounding box center [1095, 554] width 5 height 5
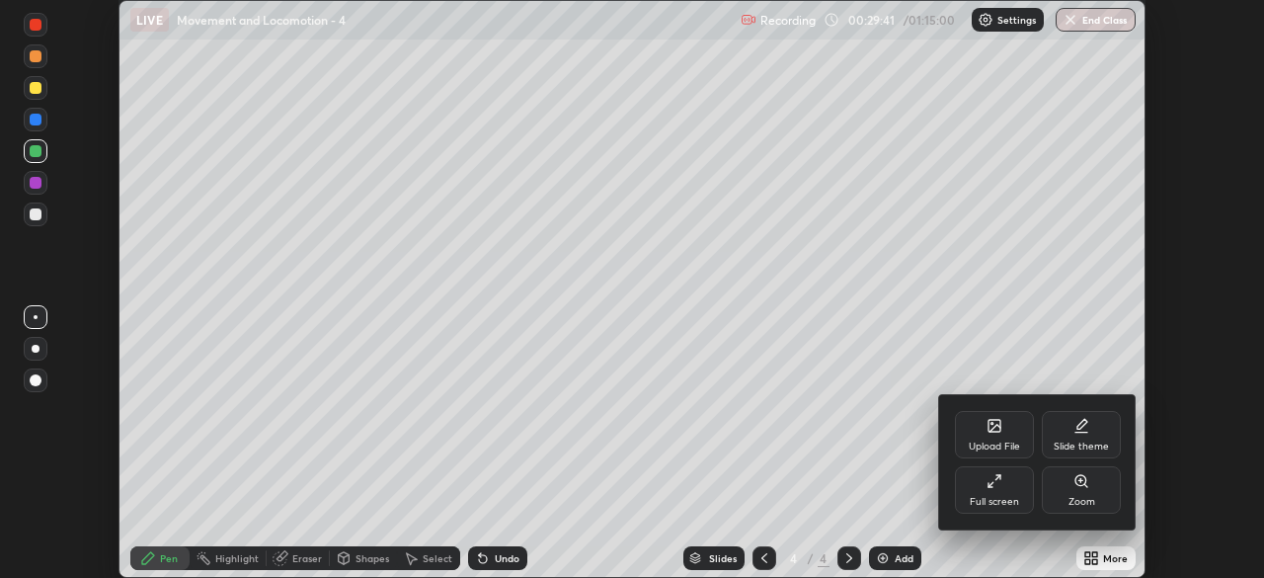
click at [895, 553] on div at bounding box center [632, 289] width 1264 height 578
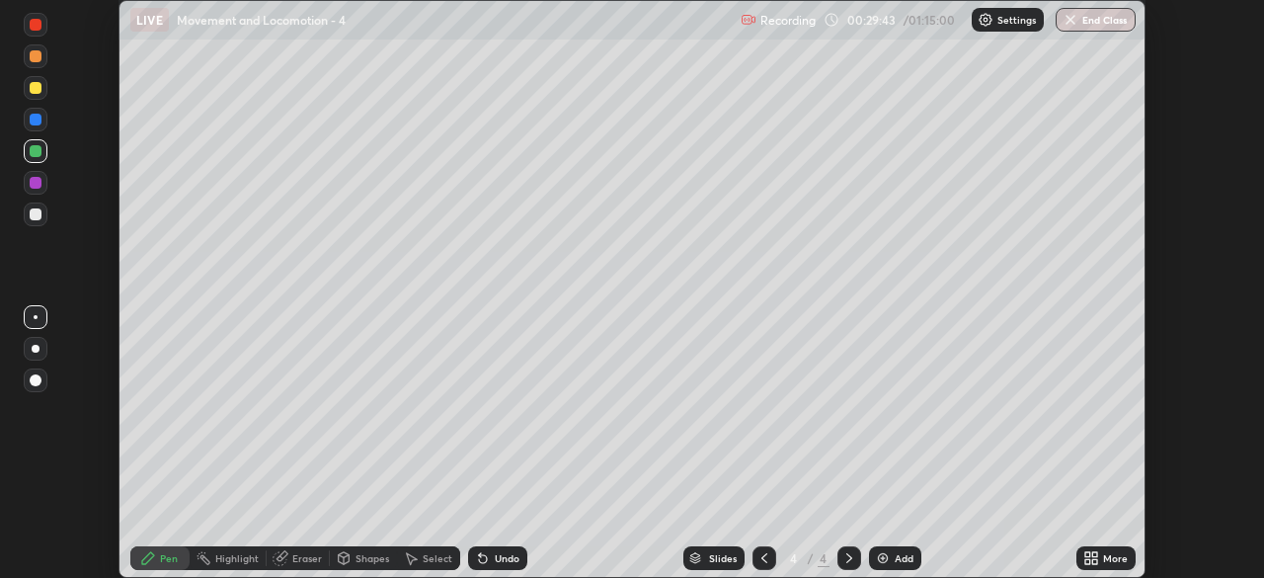
click at [892, 552] on div "Add" at bounding box center [895, 558] width 52 height 24
click at [1093, 555] on icon at bounding box center [1095, 554] width 5 height 5
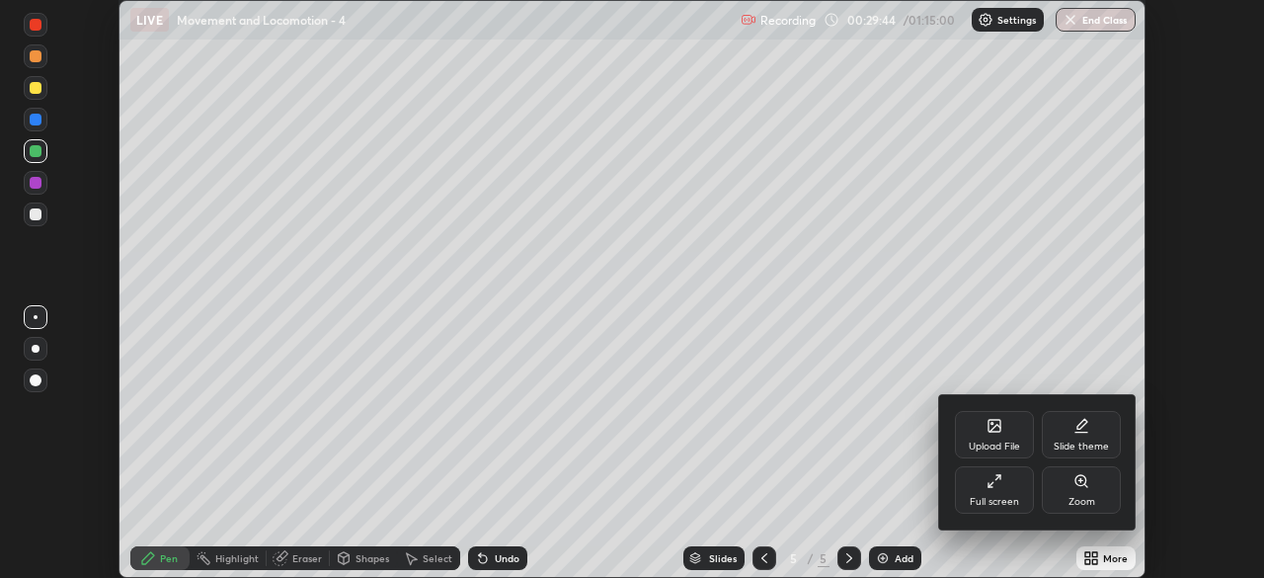
click at [991, 492] on div "Full screen" at bounding box center [994, 489] width 79 height 47
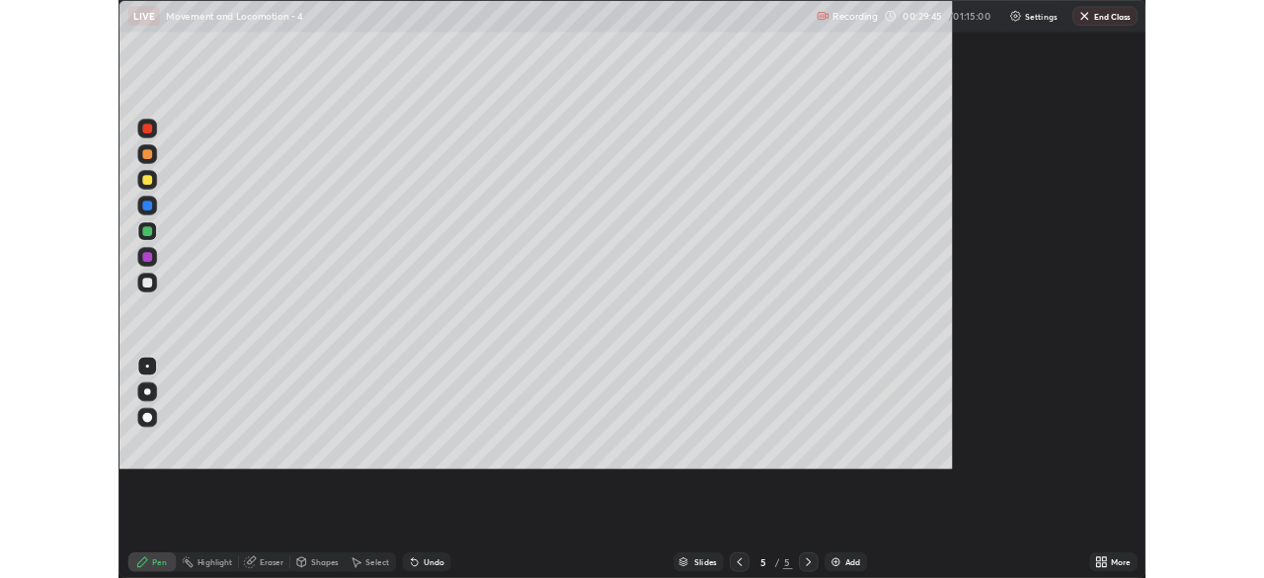
scroll to position [711, 1264]
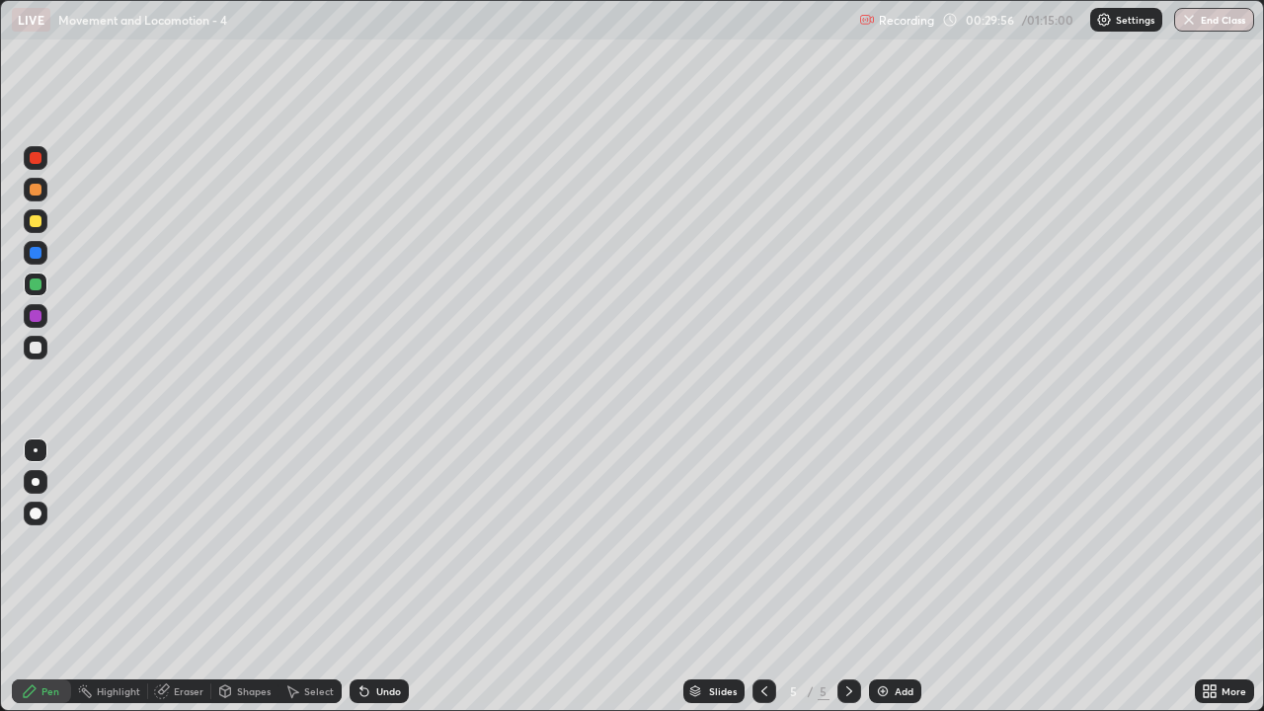
click at [33, 220] on div at bounding box center [36, 221] width 12 height 12
click at [32, 347] on div at bounding box center [36, 348] width 12 height 12
click at [27, 224] on div at bounding box center [36, 221] width 24 height 24
click at [38, 350] on div at bounding box center [36, 348] width 12 height 12
click at [35, 224] on div at bounding box center [36, 221] width 12 height 12
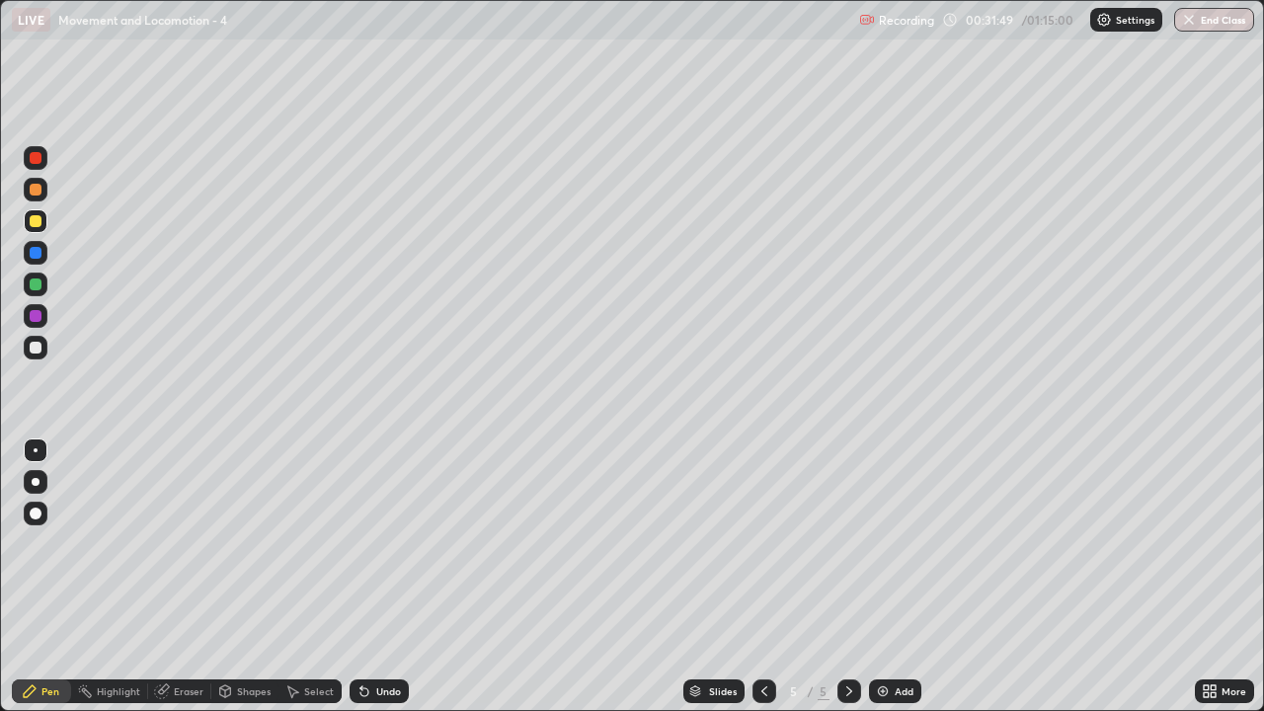
click at [382, 577] on div "Undo" at bounding box center [388, 692] width 25 height 10
click at [37, 221] on div at bounding box center [36, 221] width 12 height 12
click at [40, 345] on div at bounding box center [36, 348] width 12 height 12
click at [380, 577] on div "Undo" at bounding box center [388, 692] width 25 height 10
click at [1216, 577] on icon at bounding box center [1213, 688] width 5 height 5
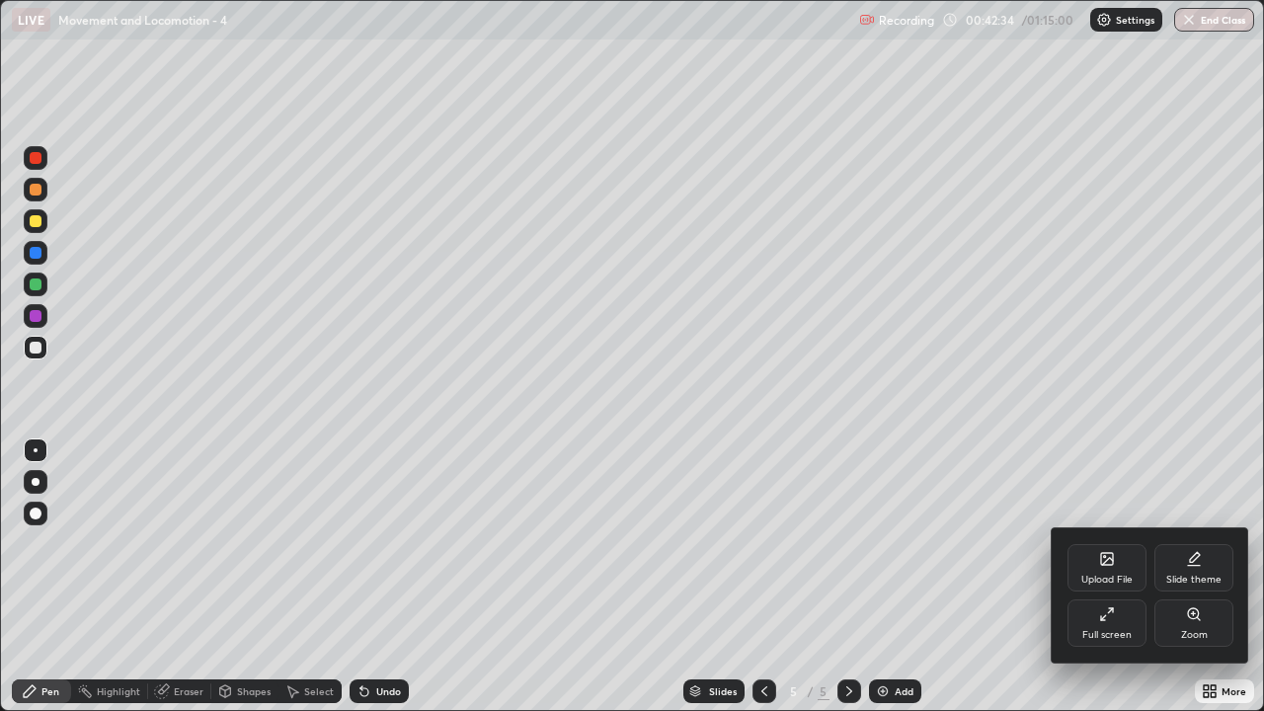
click at [1105, 577] on div "Full screen" at bounding box center [1107, 623] width 79 height 47
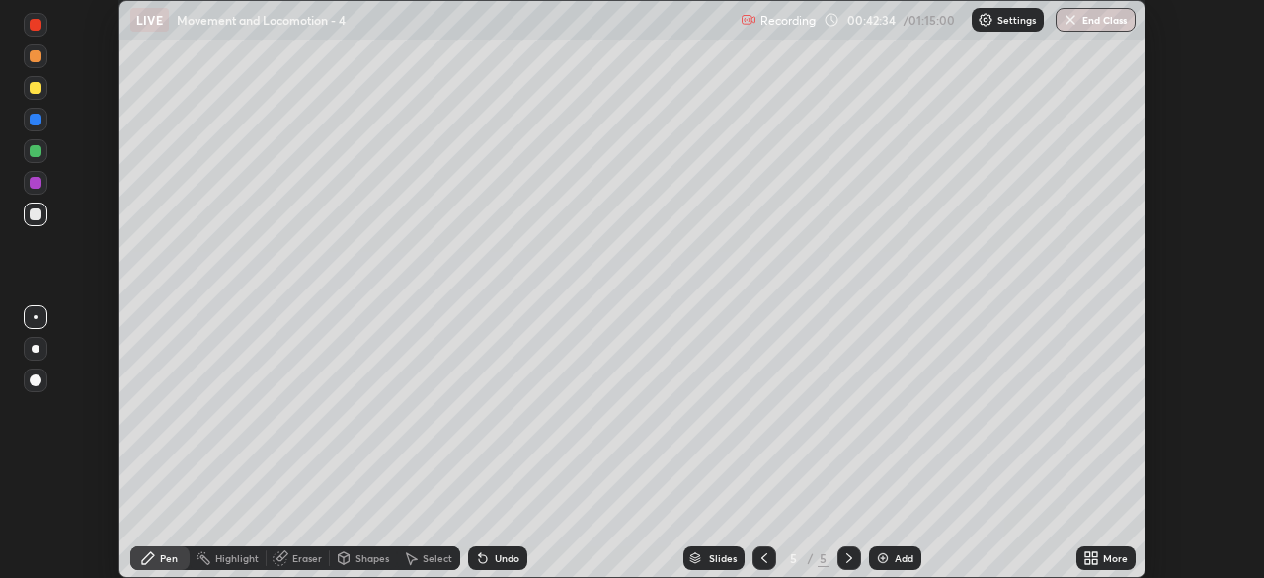
scroll to position [98202, 97516]
